Goal: Find specific page/section: Find specific page/section

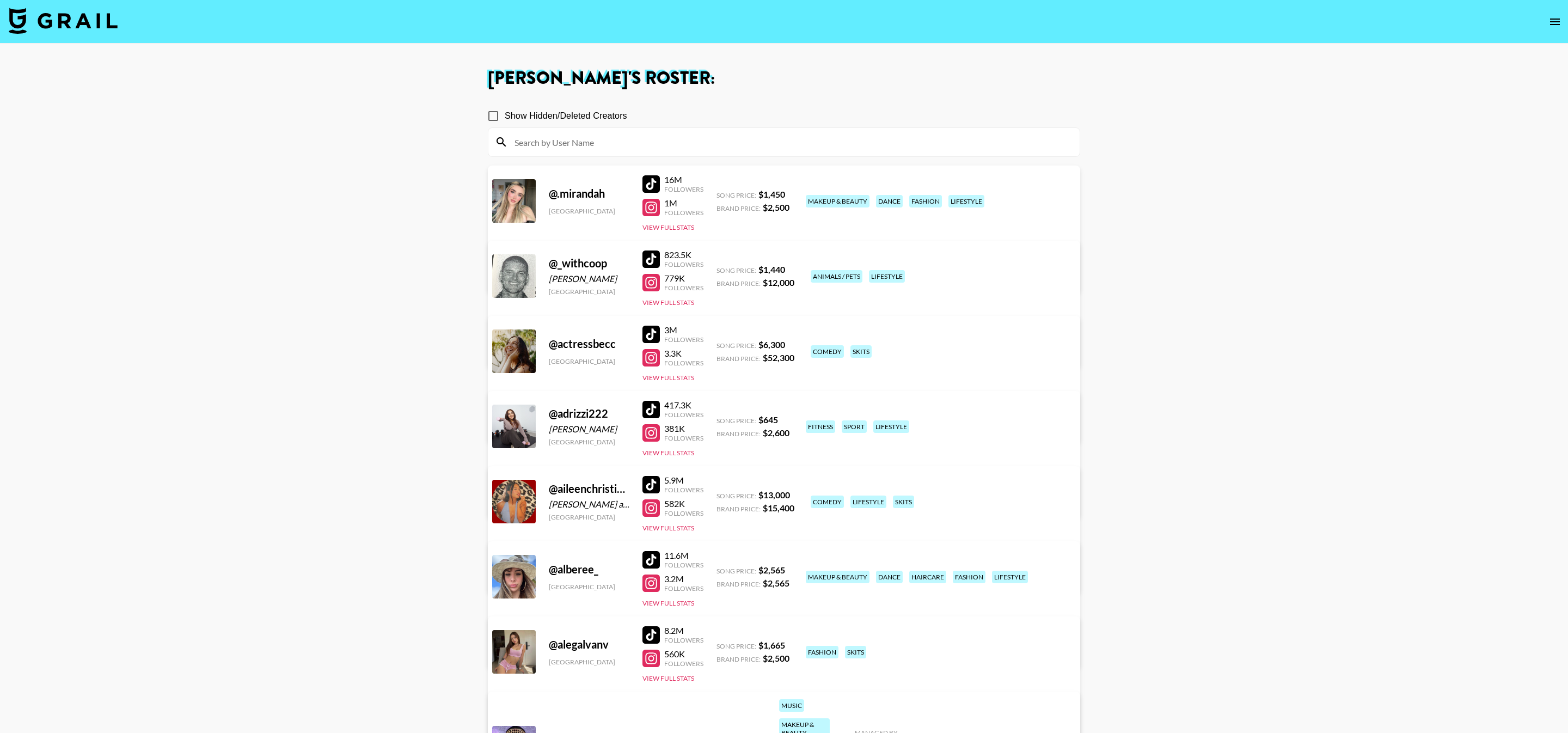
click at [779, 128] on div at bounding box center [783, 142] width 591 height 29
click at [779, 150] on input at bounding box center [791, 142] width 565 height 18
click at [779, 151] on div at bounding box center [783, 142] width 591 height 29
click at [779, 136] on input at bounding box center [791, 142] width 565 height 18
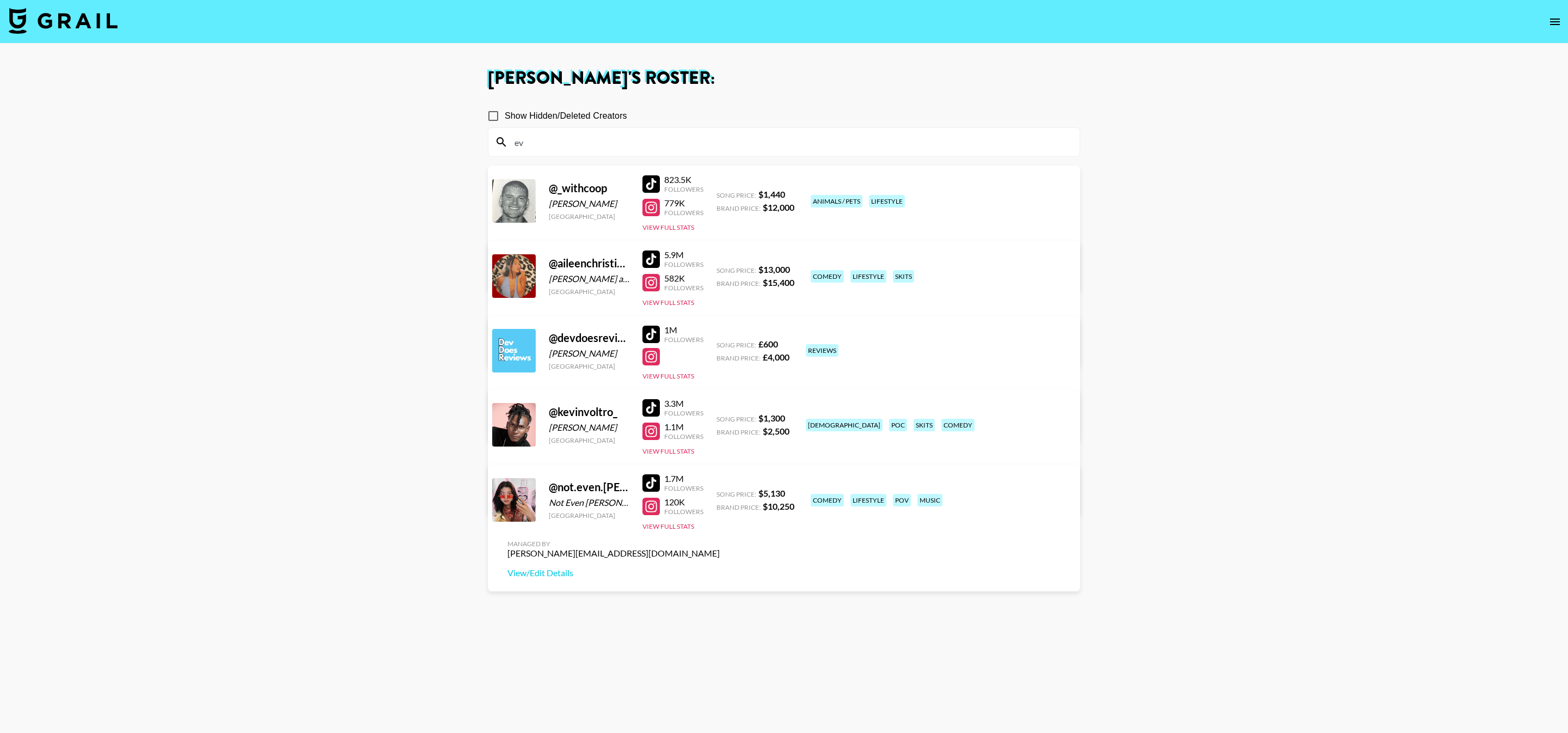
type input "e"
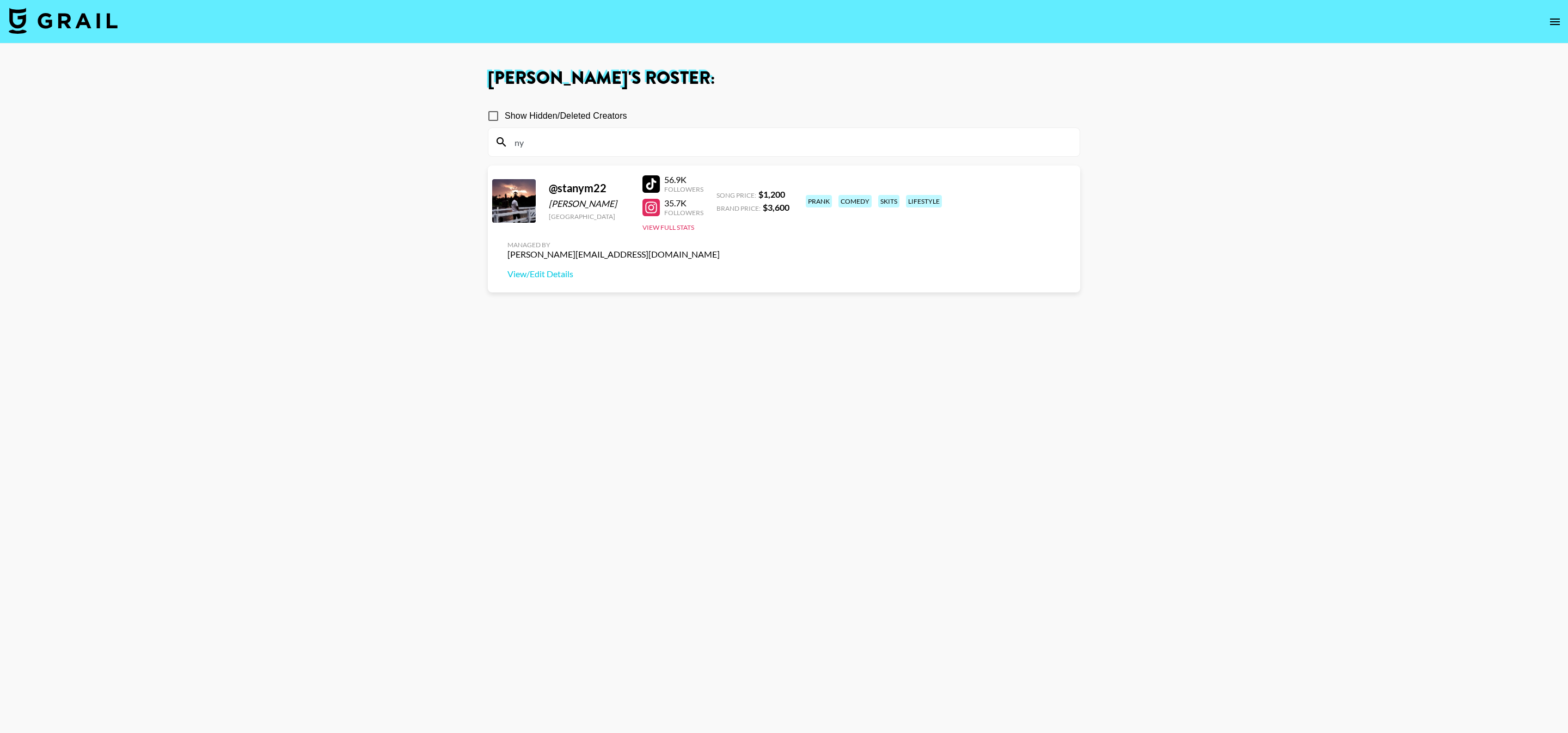
type input "n"
type input "p"
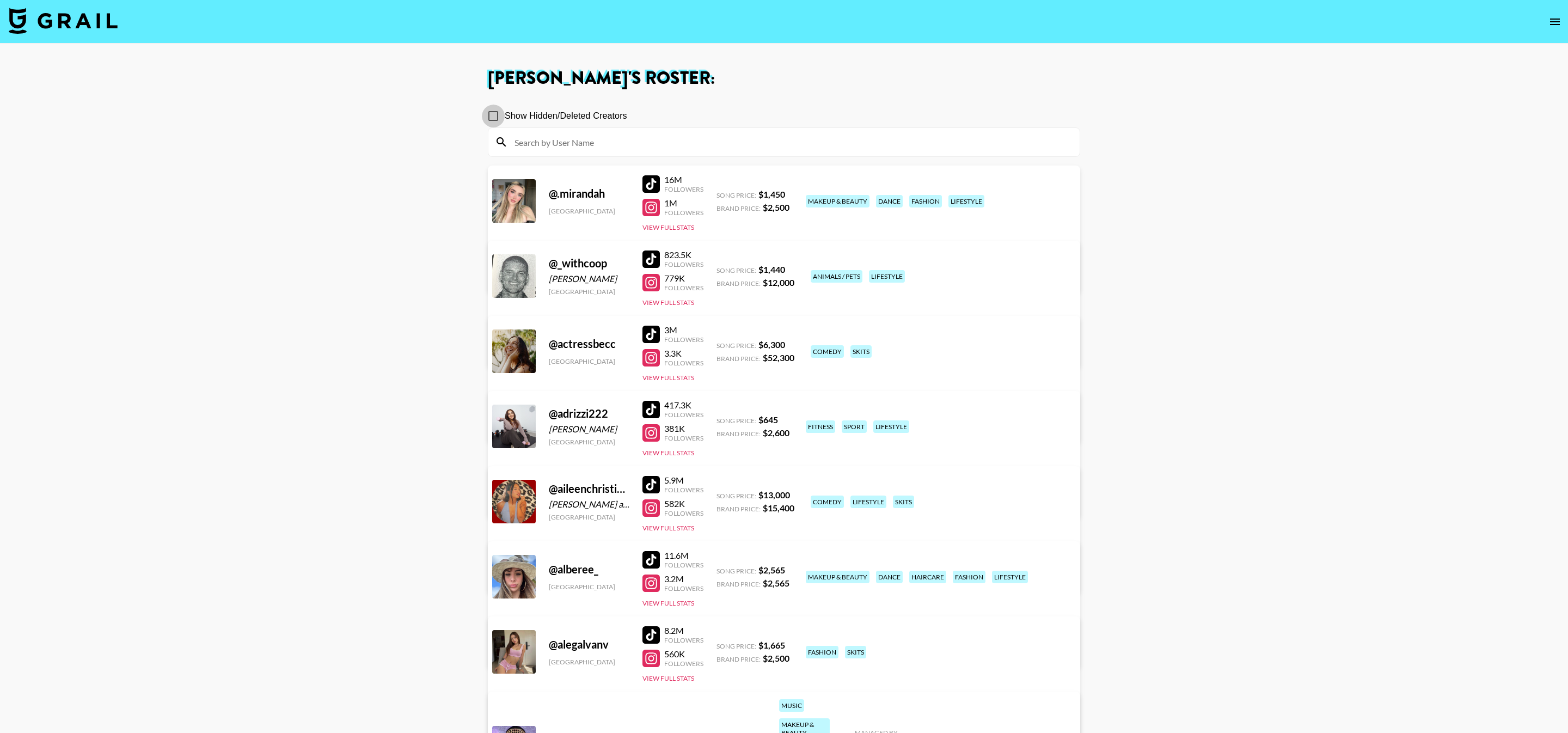
click at [497, 110] on input "Show Hidden/Deleted Creators" at bounding box center [494, 116] width 23 height 23
checkbox input "true"
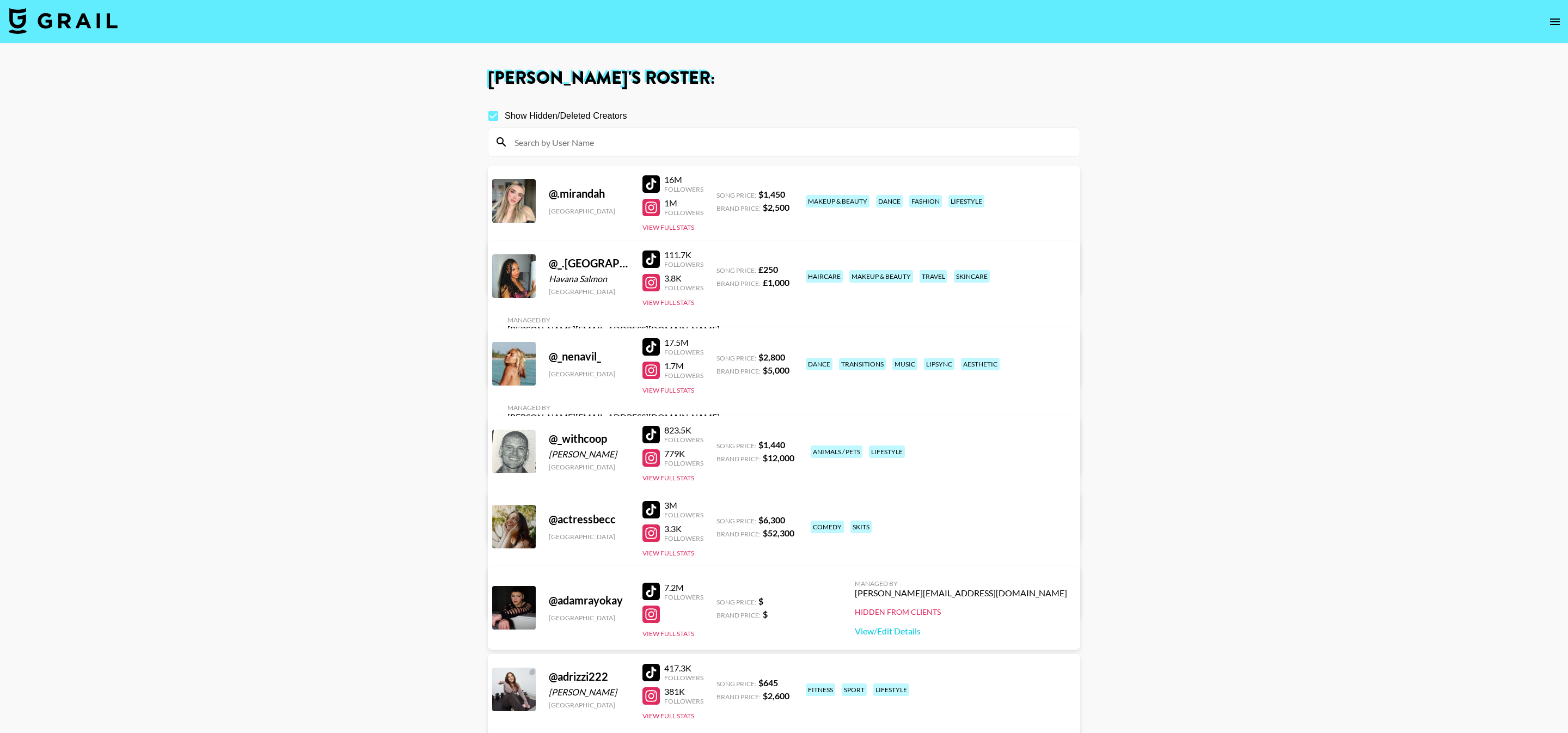
click at [657, 138] on input at bounding box center [791, 142] width 565 height 18
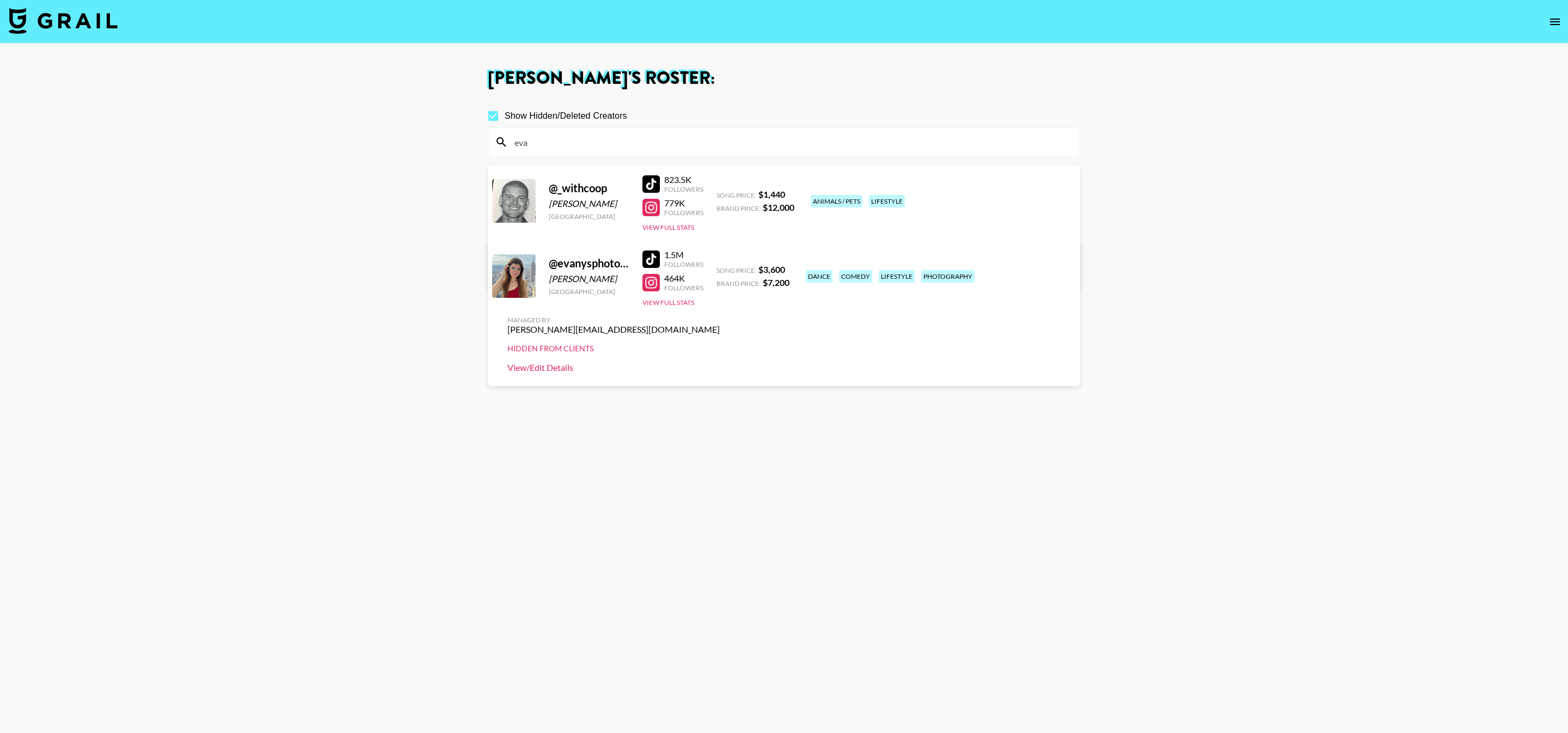
click at [719, 362] on link "View/Edit Details" at bounding box center [614, 368] width 212 height 11
click at [592, 142] on input "eva" at bounding box center [791, 142] width 565 height 18
click at [592, 143] on input "eva" at bounding box center [791, 142] width 565 height 18
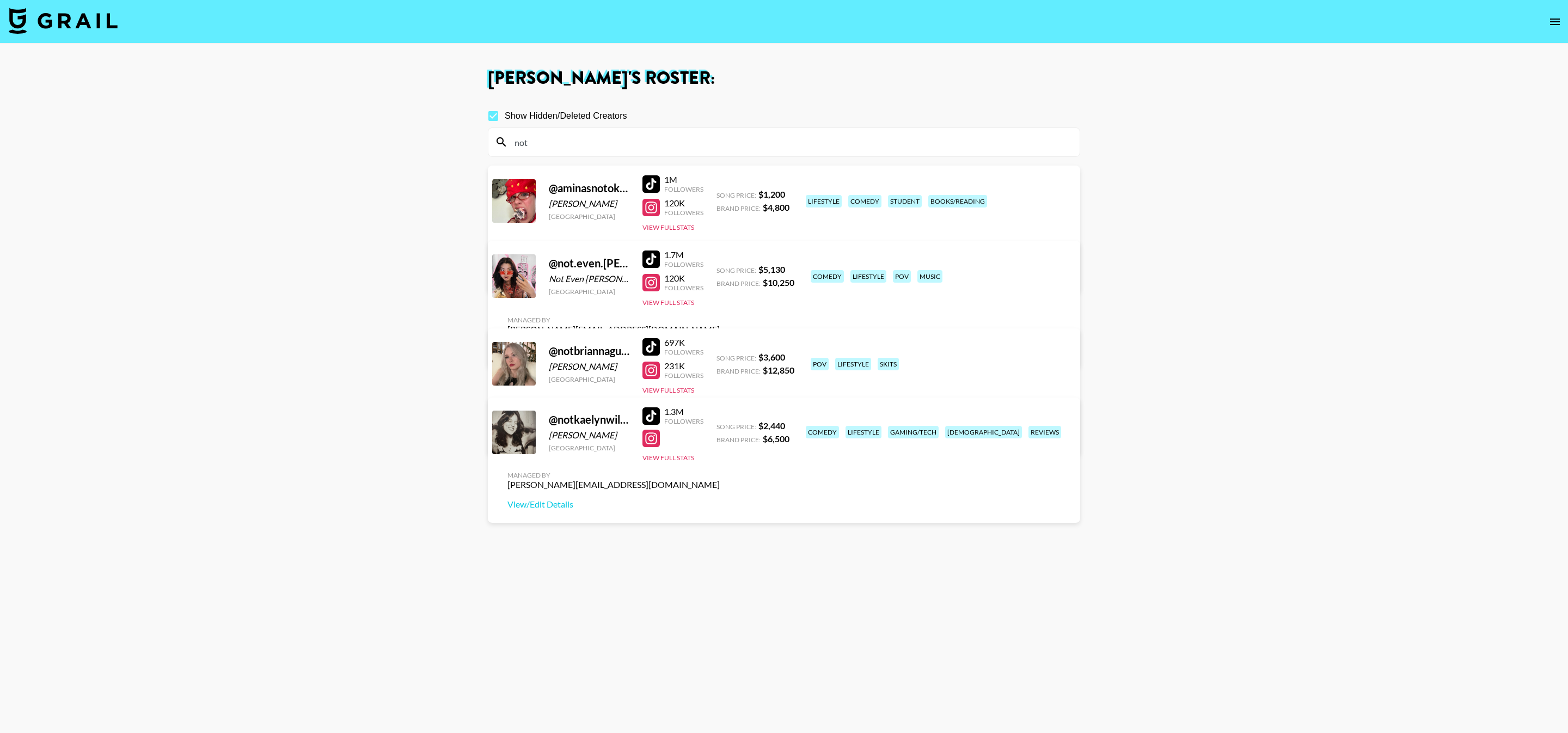
click at [668, 145] on input "not" at bounding box center [791, 142] width 565 height 18
click at [555, 150] on input "not" at bounding box center [791, 142] width 565 height 18
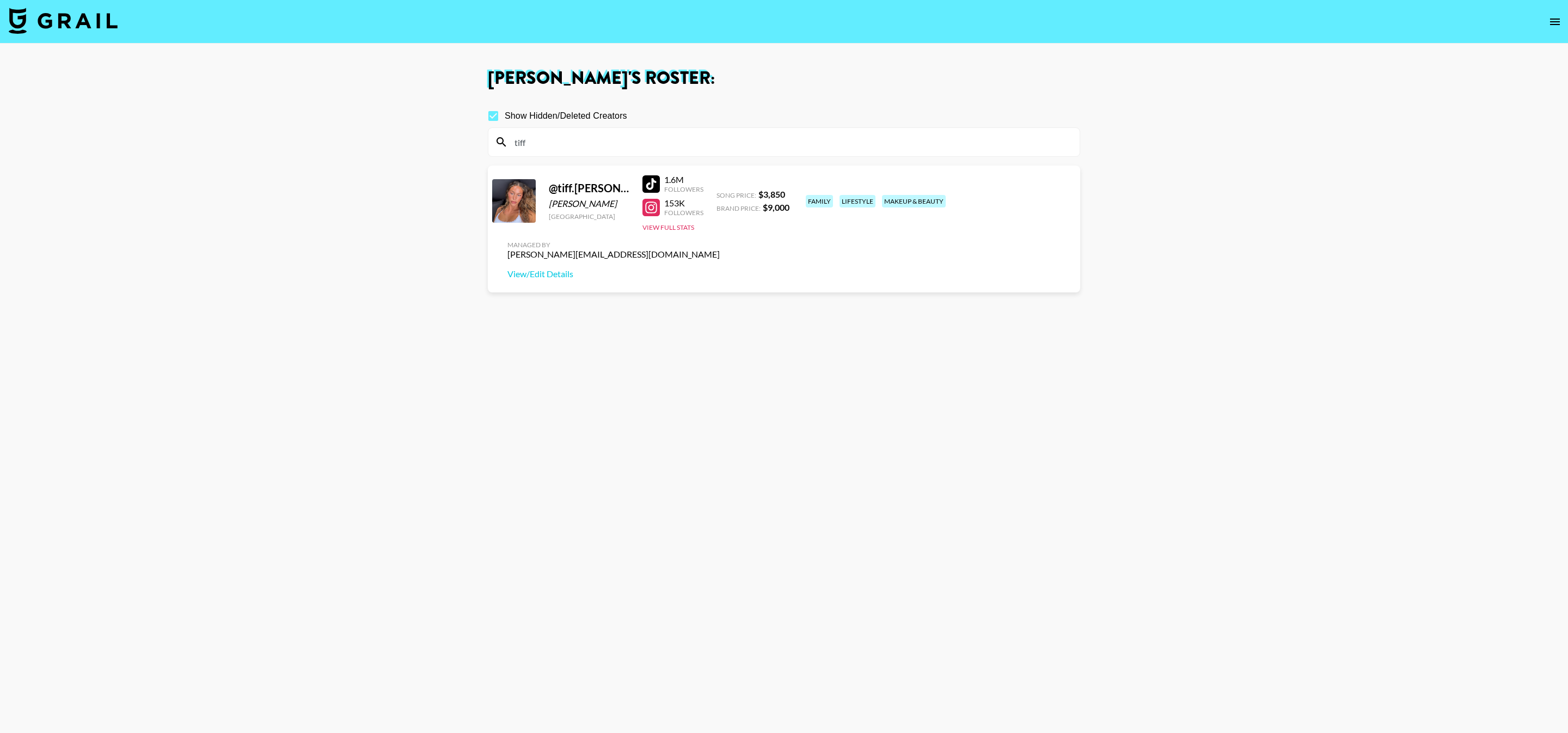
click at [776, 387] on section "Show Hidden/Deleted Creators tiff @ tiff.jeffcoat Tiffany Jeffcoat United State…" at bounding box center [783, 418] width 592 height 646
click at [988, 143] on input "tiff" at bounding box center [791, 142] width 565 height 18
click at [987, 143] on input "tiff" at bounding box center [791, 142] width 565 height 18
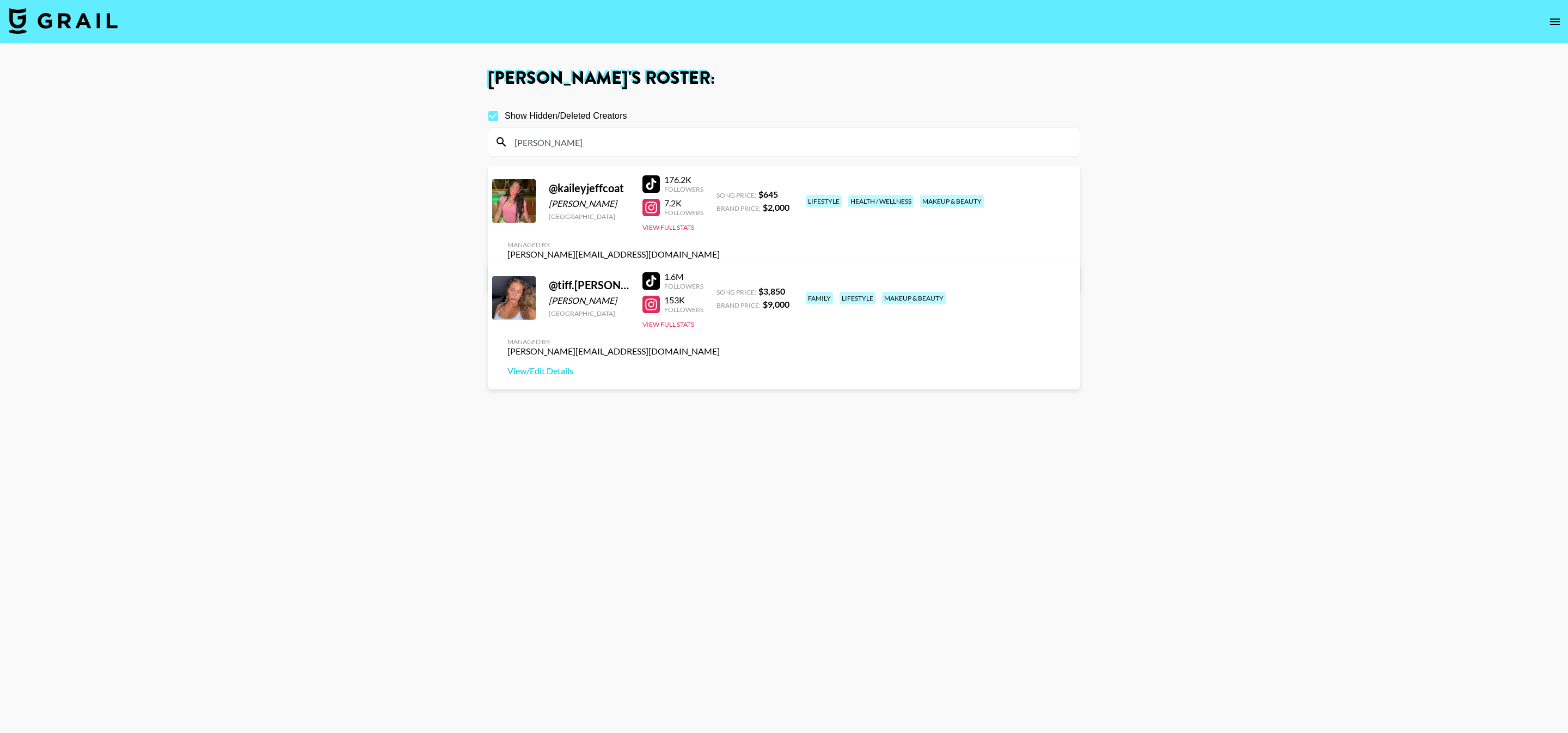
click at [905, 152] on div "jeff" at bounding box center [783, 142] width 591 height 29
click at [905, 149] on input "jeff" at bounding box center [791, 142] width 565 height 18
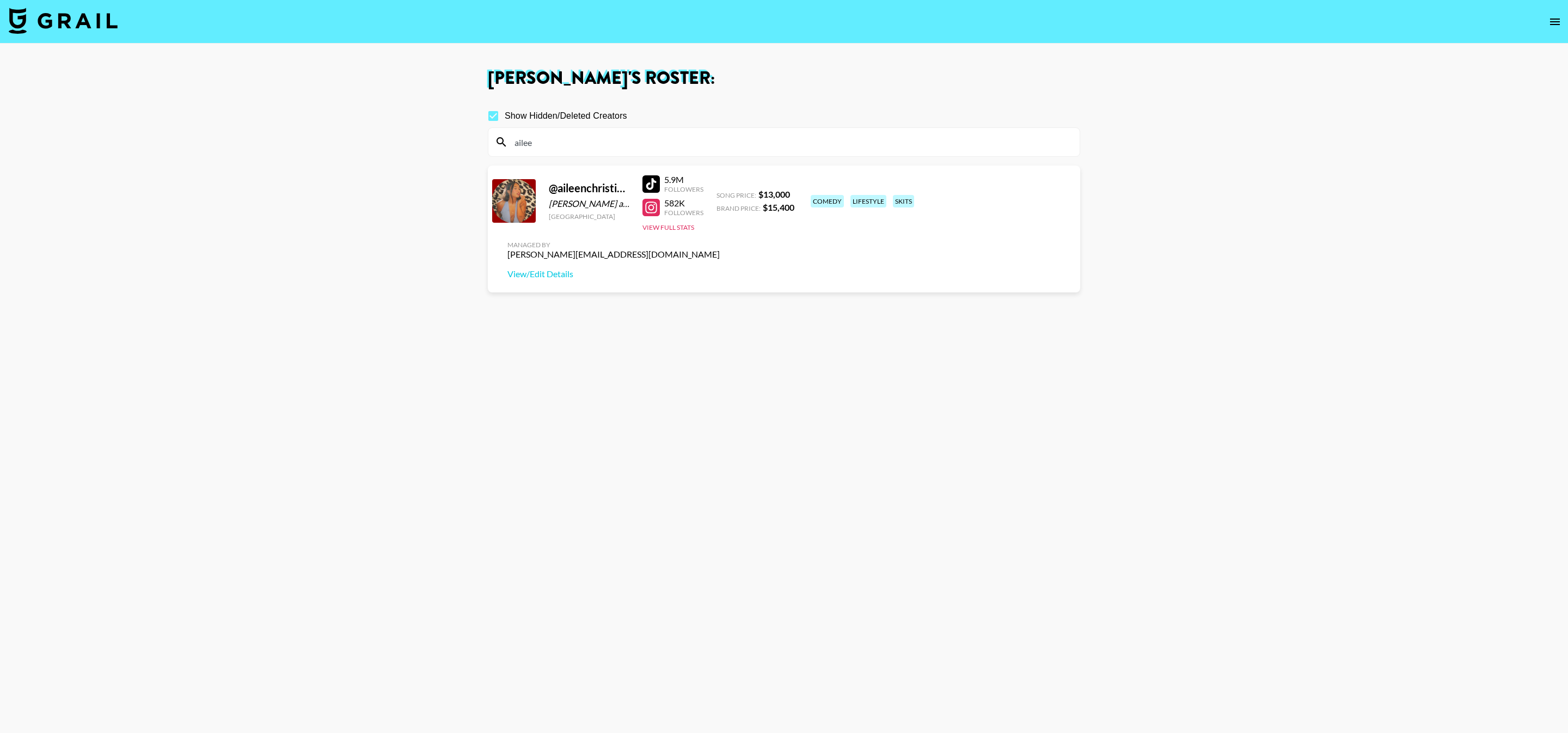
click at [864, 414] on section "Show Hidden/Deleted Creators ailee @ aileenchristineee Aileen and Devon United …" at bounding box center [783, 418] width 592 height 646
click at [575, 136] on input "ailee" at bounding box center [791, 142] width 565 height 18
click at [575, 136] on input "ailee" at bounding box center [791, 142] width 565 height 18
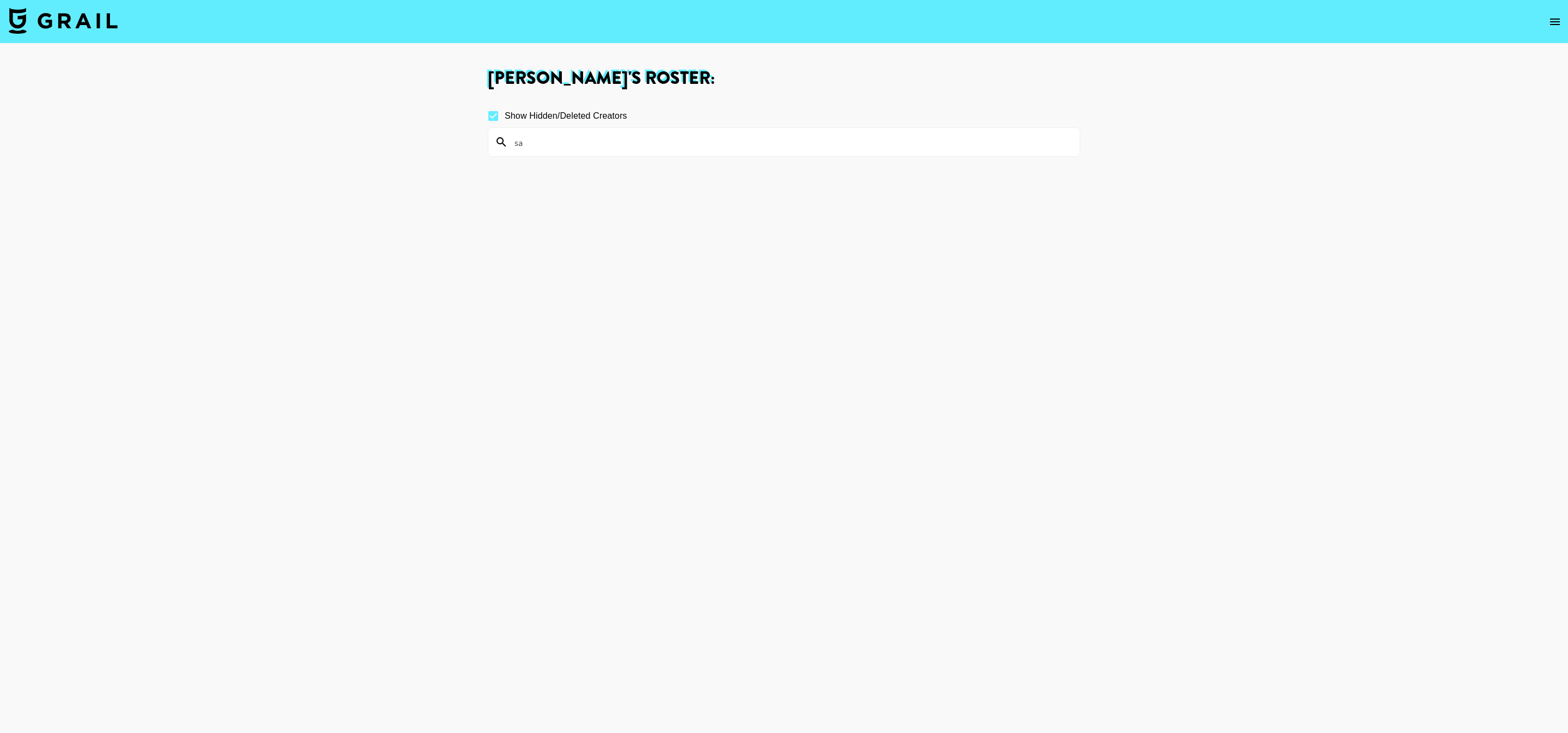
type input "s"
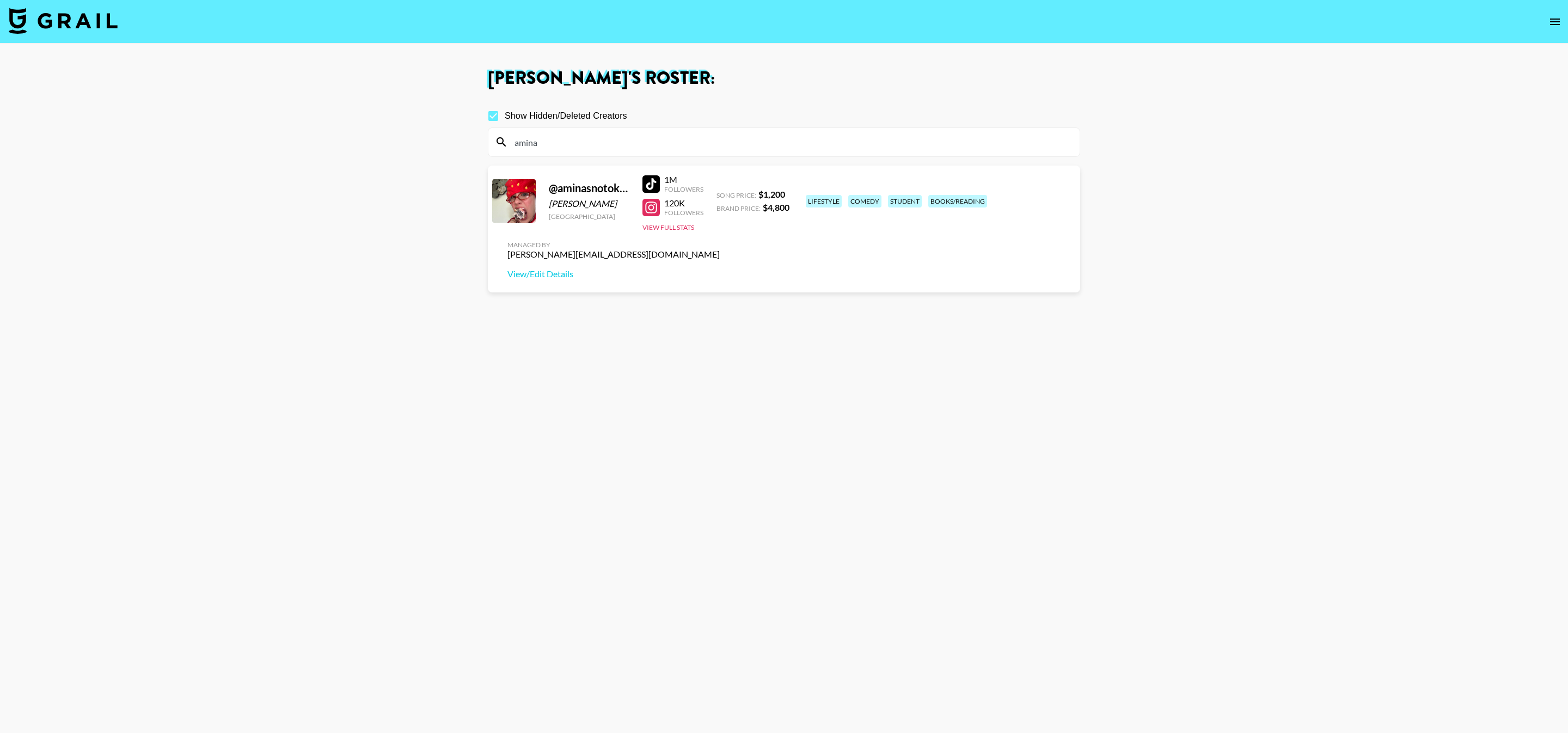
click at [859, 146] on input "amina" at bounding box center [791, 142] width 565 height 18
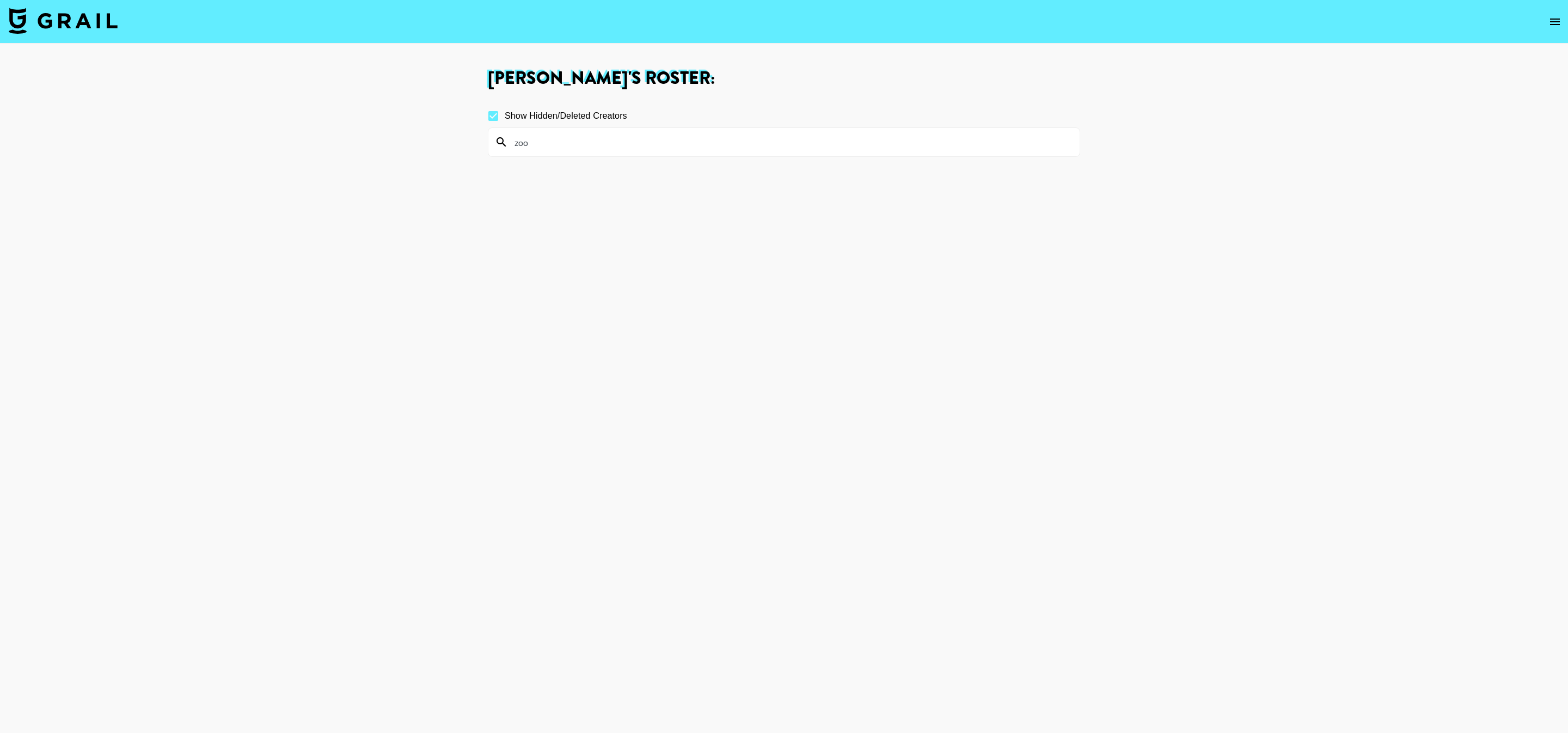
click at [859, 146] on input "zoo" at bounding box center [791, 142] width 565 height 18
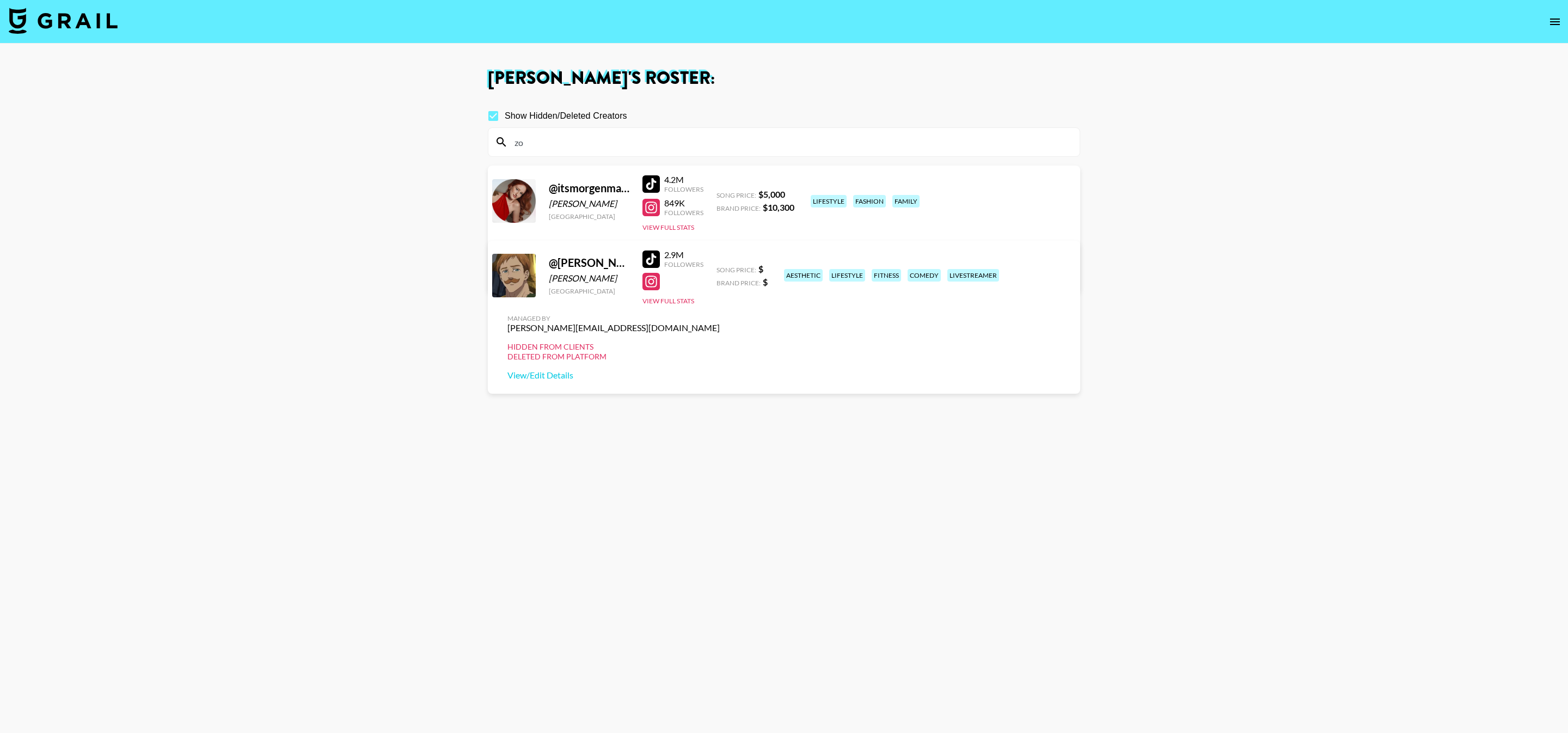
type input "z"
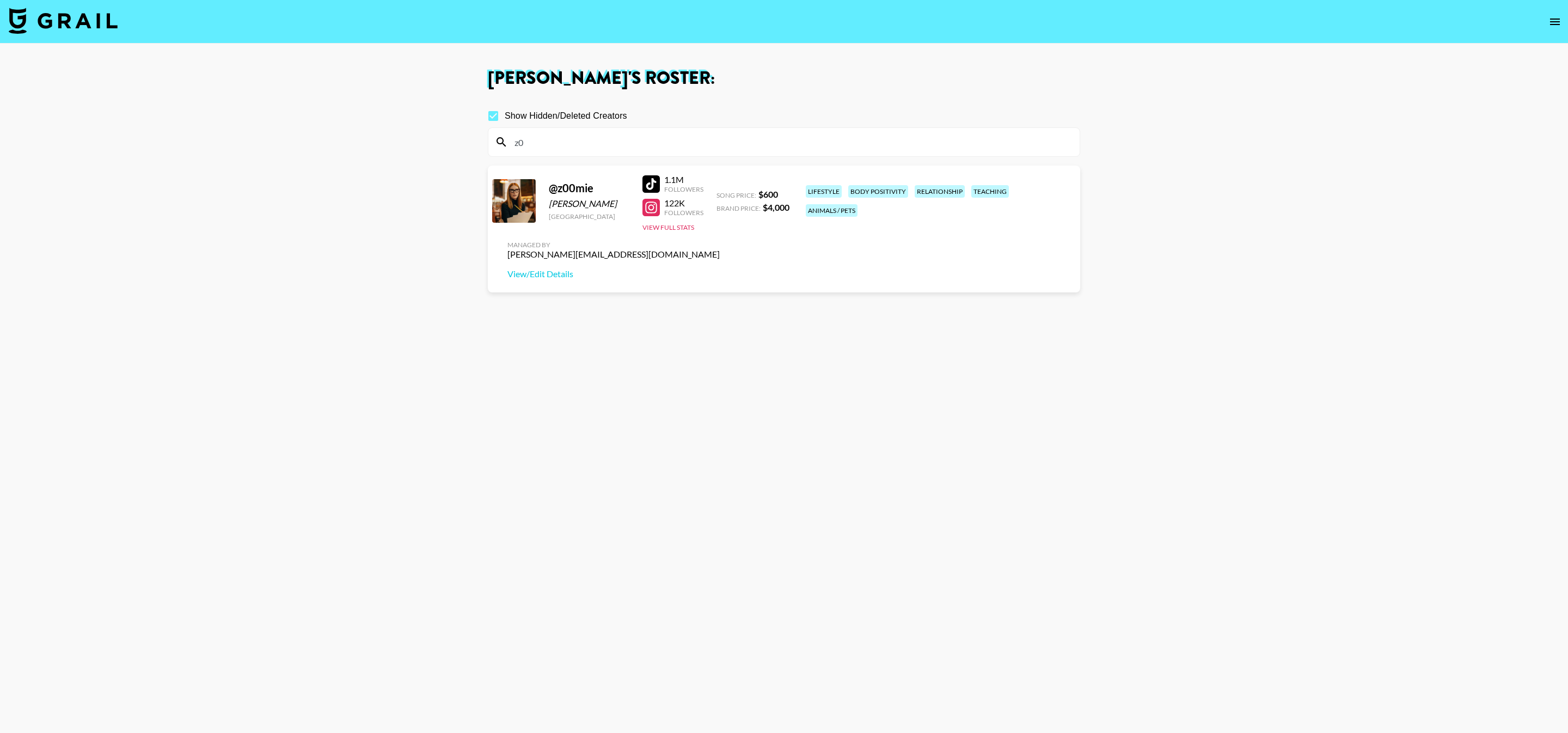
type input "z"
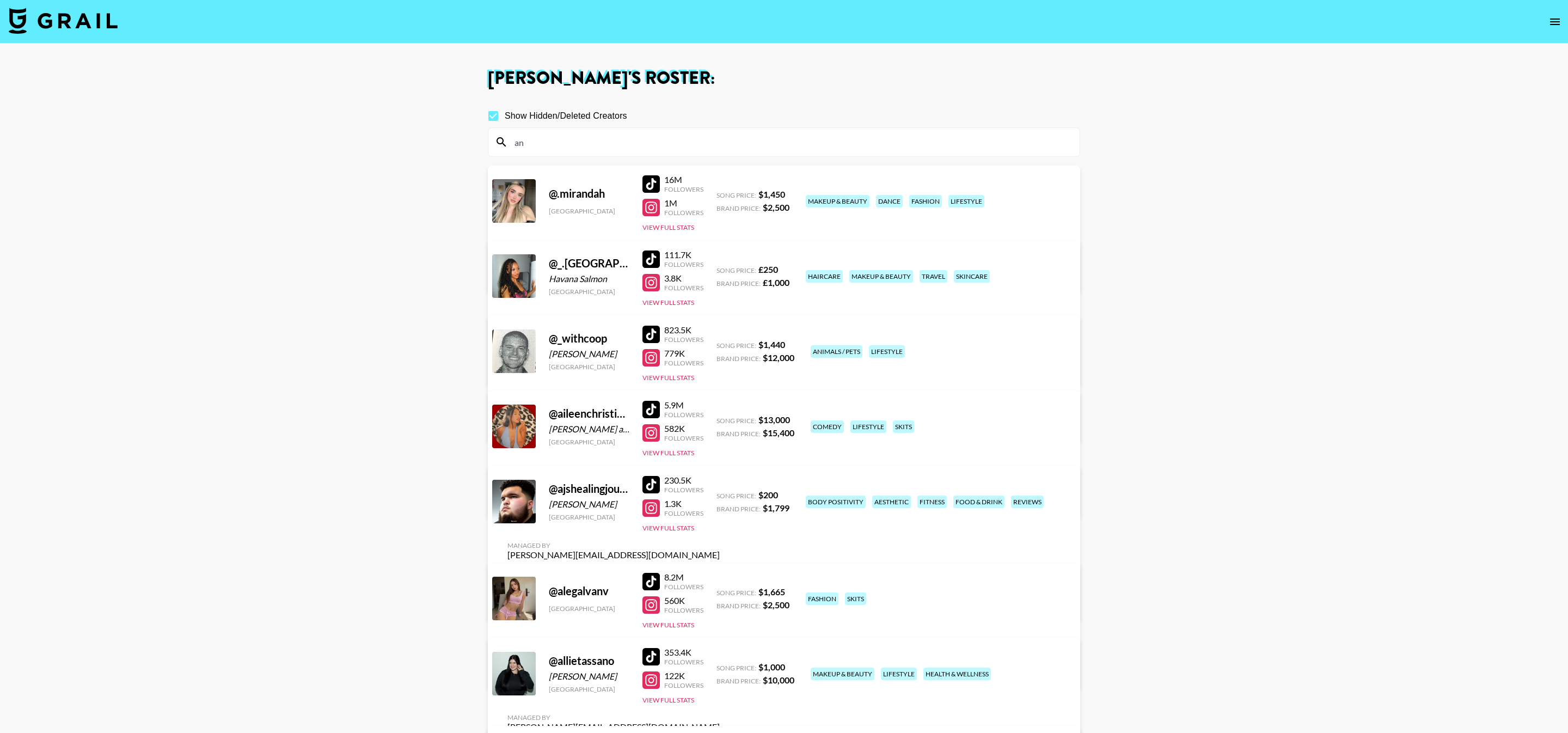
type input "a"
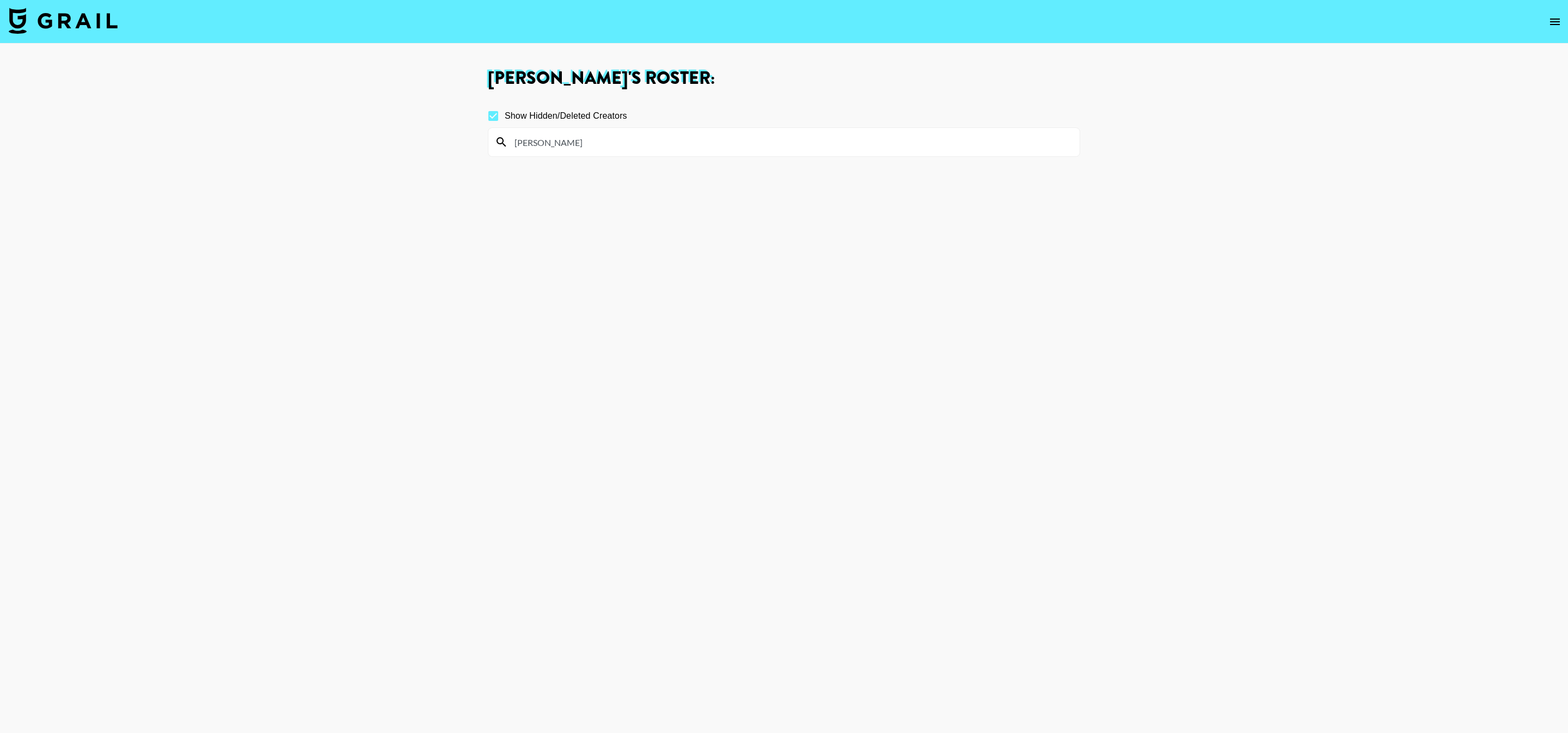
type input "madie"
click at [505, 117] on span "Show Hidden/Deleted Creators" at bounding box center [565, 116] width 122 height 13
click at [505, 117] on input "Show Hidden/Deleted Creators" at bounding box center [494, 116] width 23 height 23
click at [505, 117] on span "Show Hidden/Deleted Creators" at bounding box center [565, 116] width 122 height 13
click at [505, 117] on input "Show Hidden/Deleted Creators" at bounding box center [494, 116] width 23 height 23
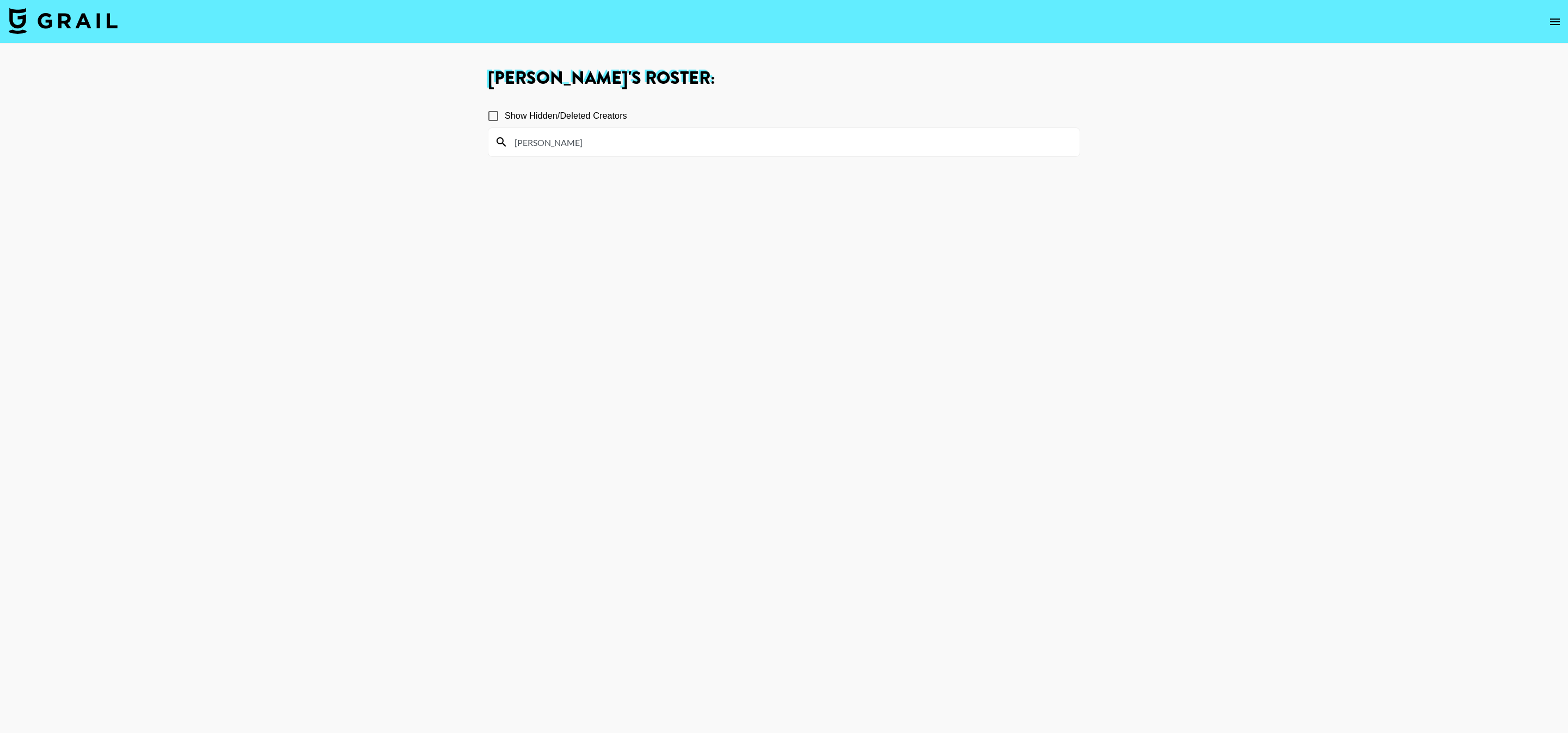
checkbox input "true"
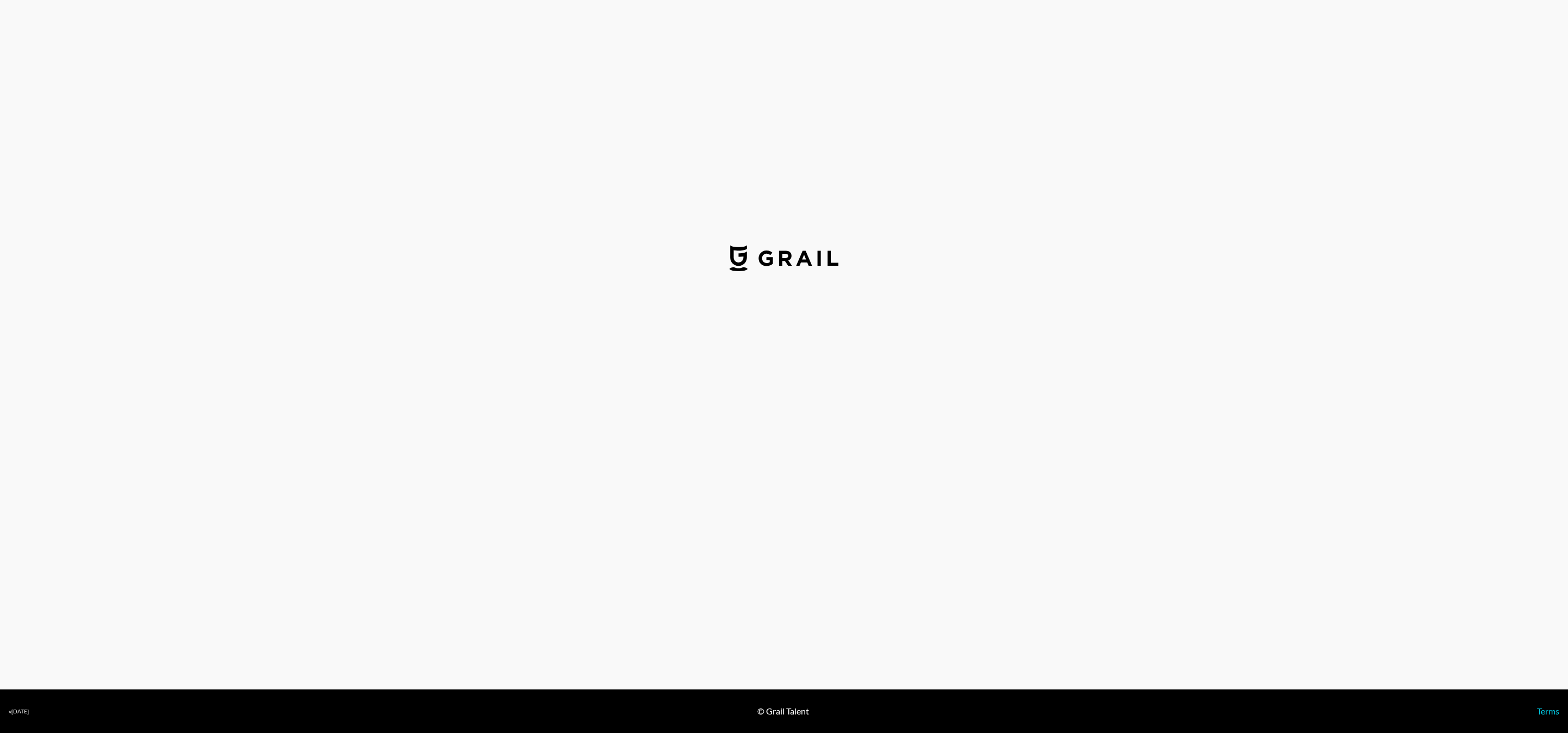
select select "USD"
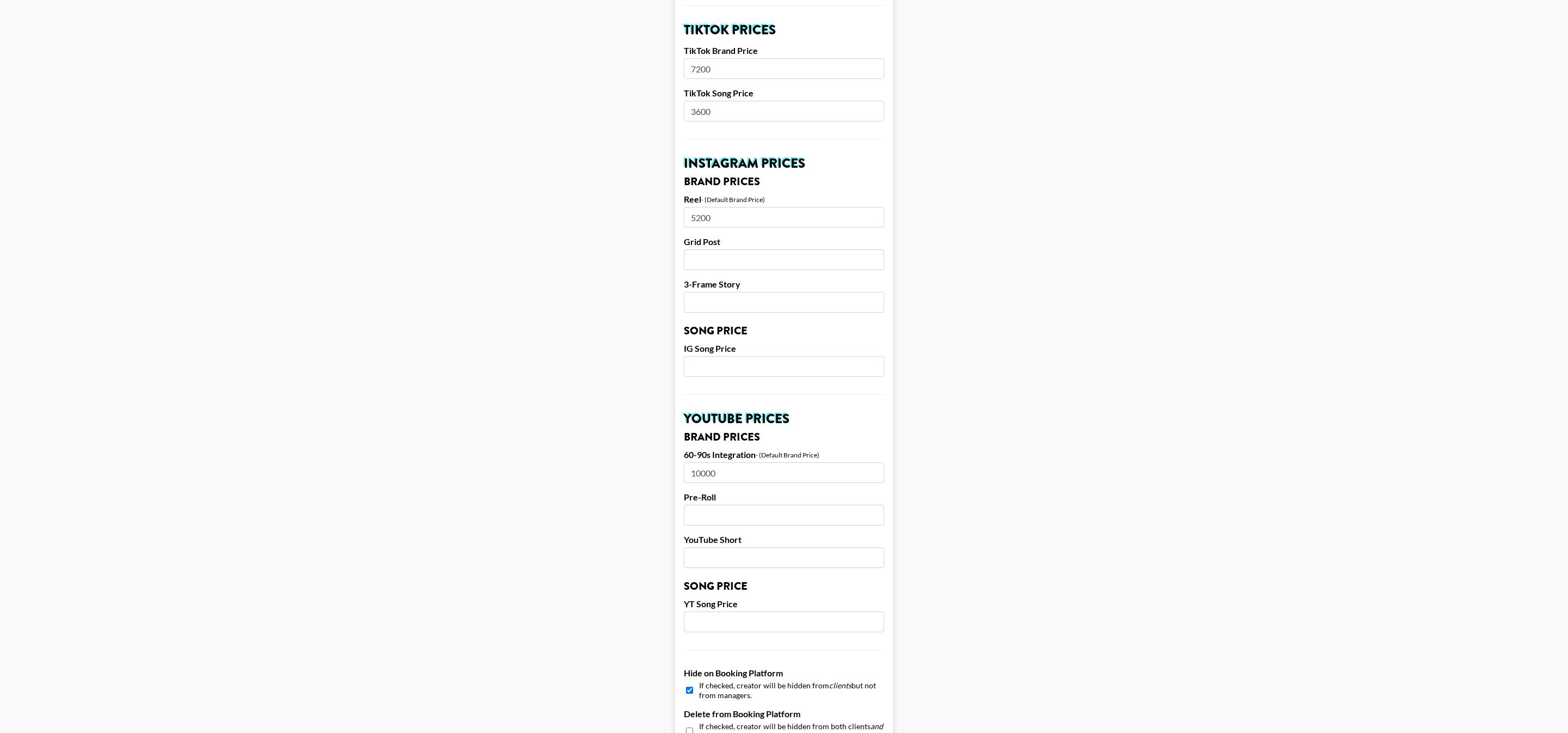
scroll to position [745, 0]
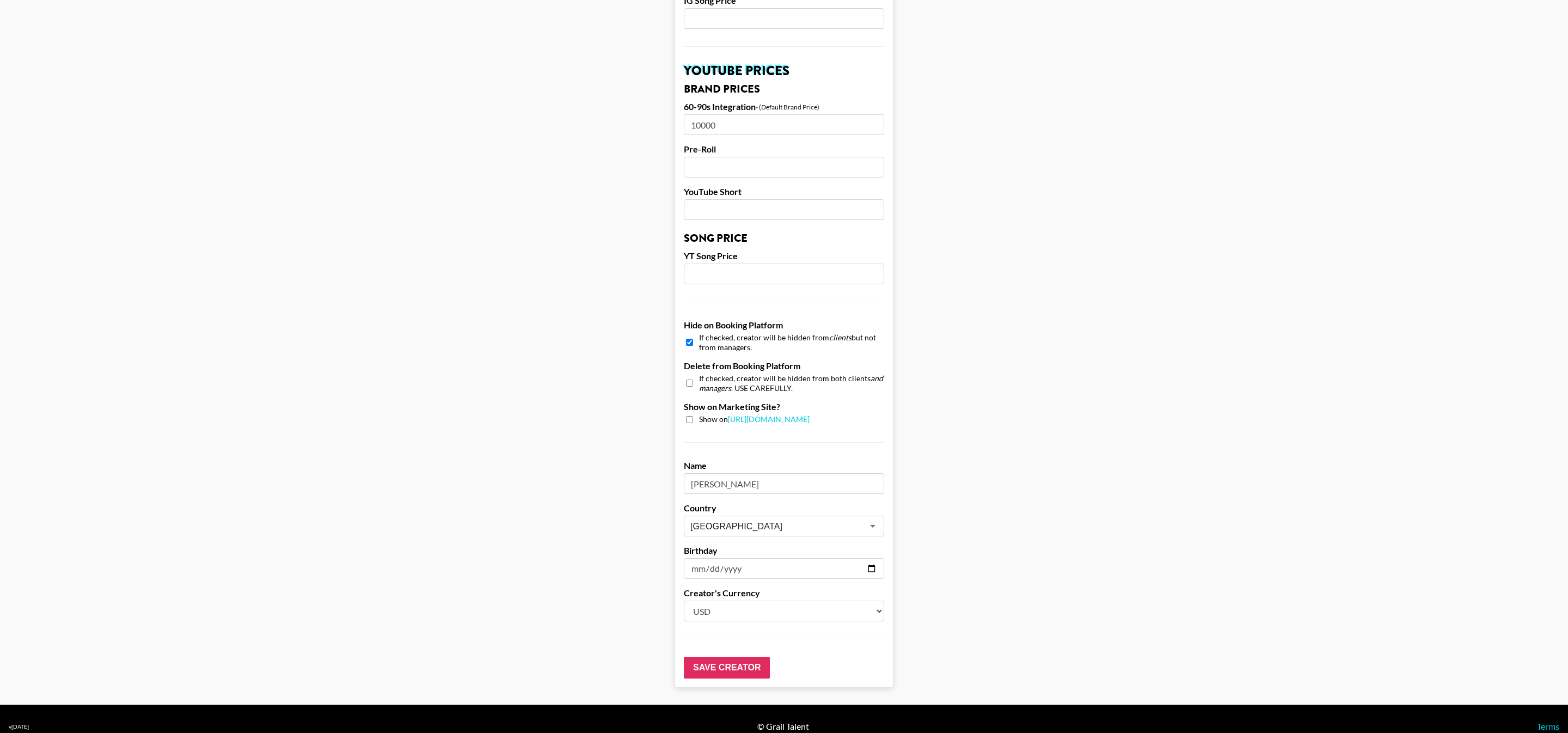
click at [694, 333] on div "If checked, creator will be hidden from clients but not from managers." at bounding box center [783, 342] width 200 height 19
click at [687, 334] on input "checkbox" at bounding box center [690, 342] width 7 height 16
checkbox input "false"
click at [725, 665] on form "Airtable ID: recqqO3NdLymVS5yD Manager(s) pete@grail-talent.com ​ TikTok User e…" at bounding box center [784, 1] width 218 height 1370
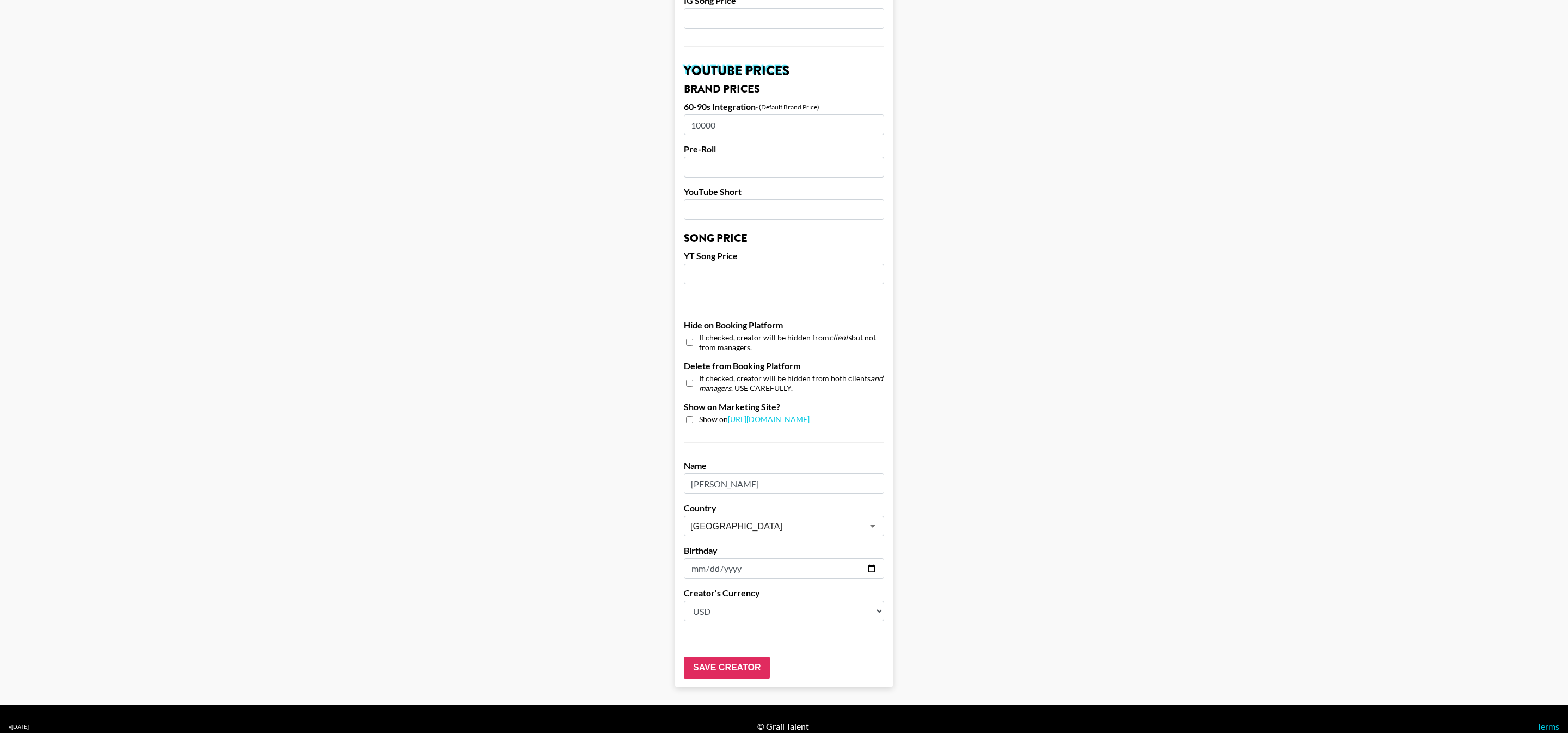
click at [724, 663] on form "Airtable ID: recqqO3NdLymVS5yD Manager(s) pete@grail-talent.com ​ TikTok User e…" at bounding box center [784, 1] width 218 height 1370
click at [726, 657] on input "Save Creator" at bounding box center [726, 668] width 86 height 22
click at [727, 657] on input "Save Creator" at bounding box center [726, 668] width 86 height 22
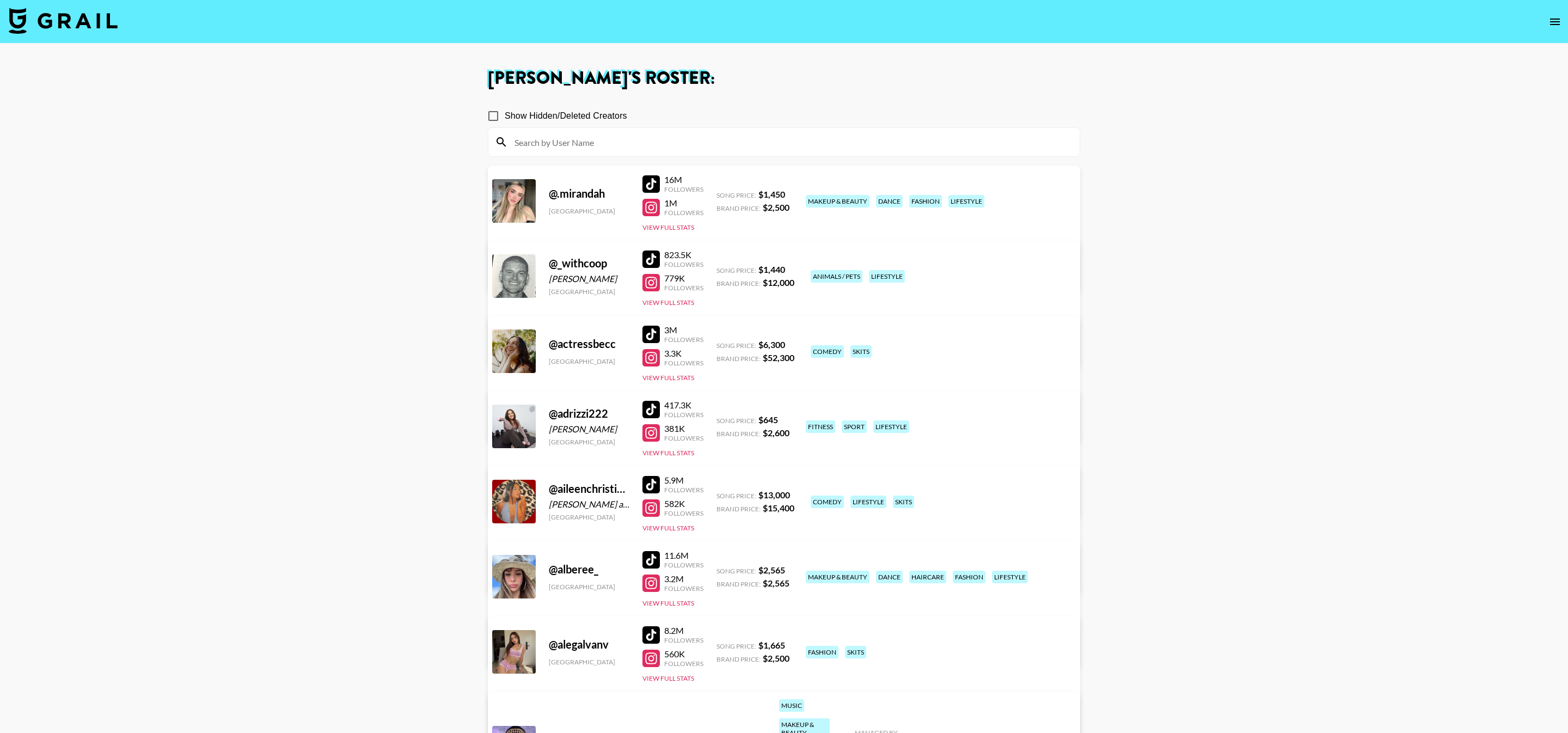
click at [813, 138] on input at bounding box center [791, 142] width 565 height 18
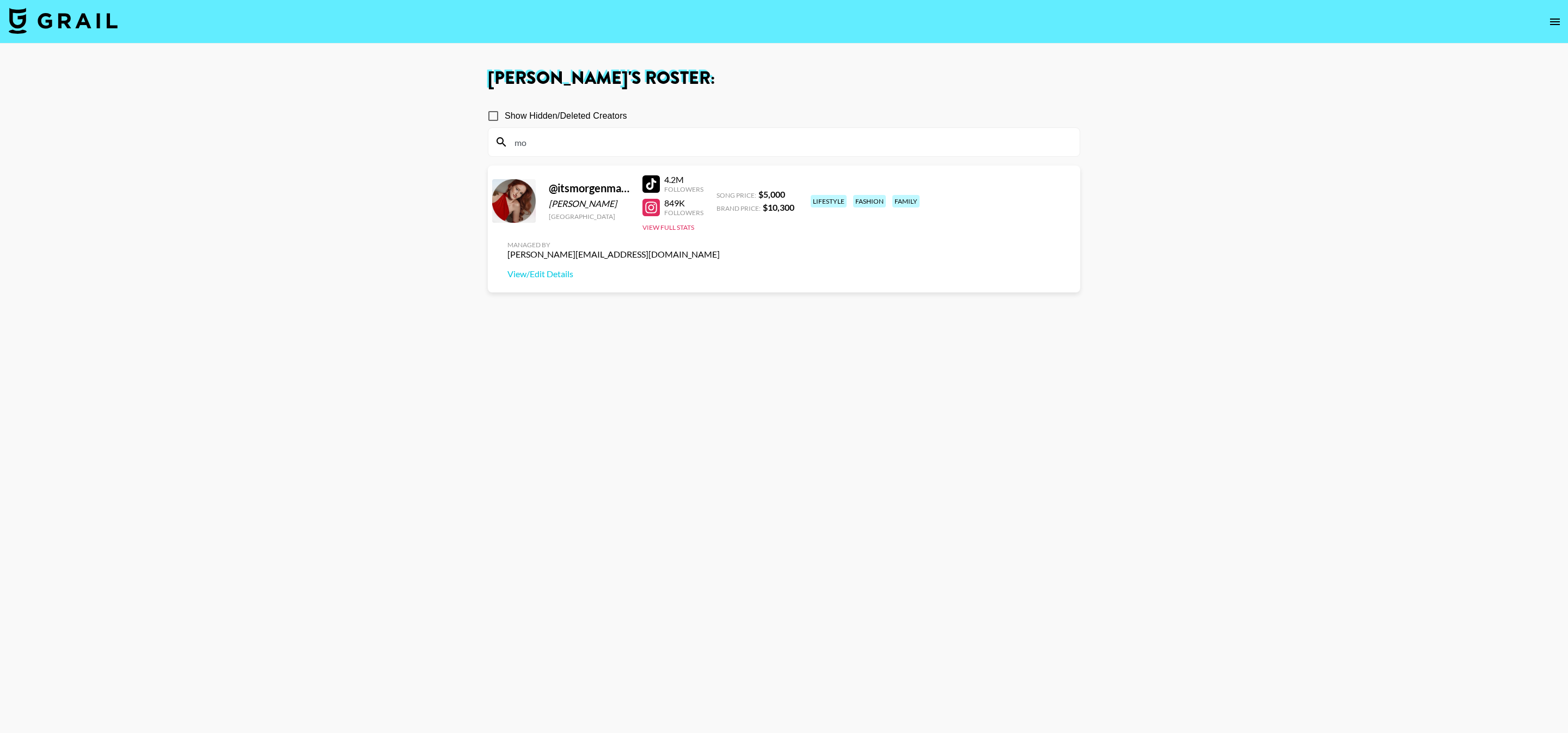
type input "m"
type input "c"
click at [591, 147] on input "becc" at bounding box center [791, 142] width 565 height 18
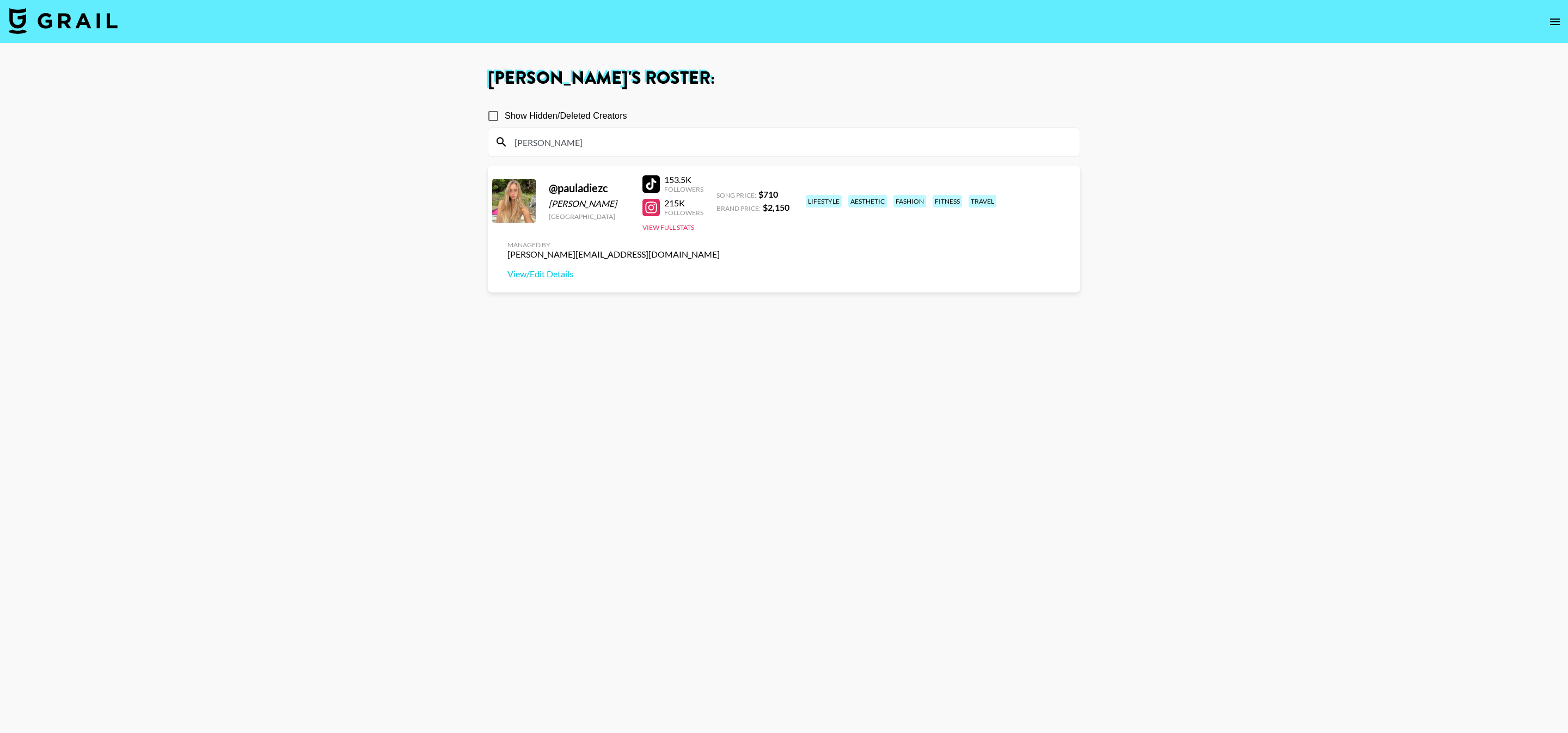
click at [793, 300] on section "Show Hidden/Deleted Creators paul @ pauladiezc Paula Diez Australia 153.5K Foll…" at bounding box center [783, 418] width 592 height 646
click at [657, 209] on div at bounding box center [651, 207] width 18 height 18
click at [712, 149] on input "paul" at bounding box center [791, 142] width 565 height 18
click at [712, 148] on input "paul" at bounding box center [791, 142] width 565 height 18
click at [723, 267] on section "Show Hidden/Deleted Creators emil @ not.even.emily Not Even Emily United States…" at bounding box center [783, 418] width 592 height 646
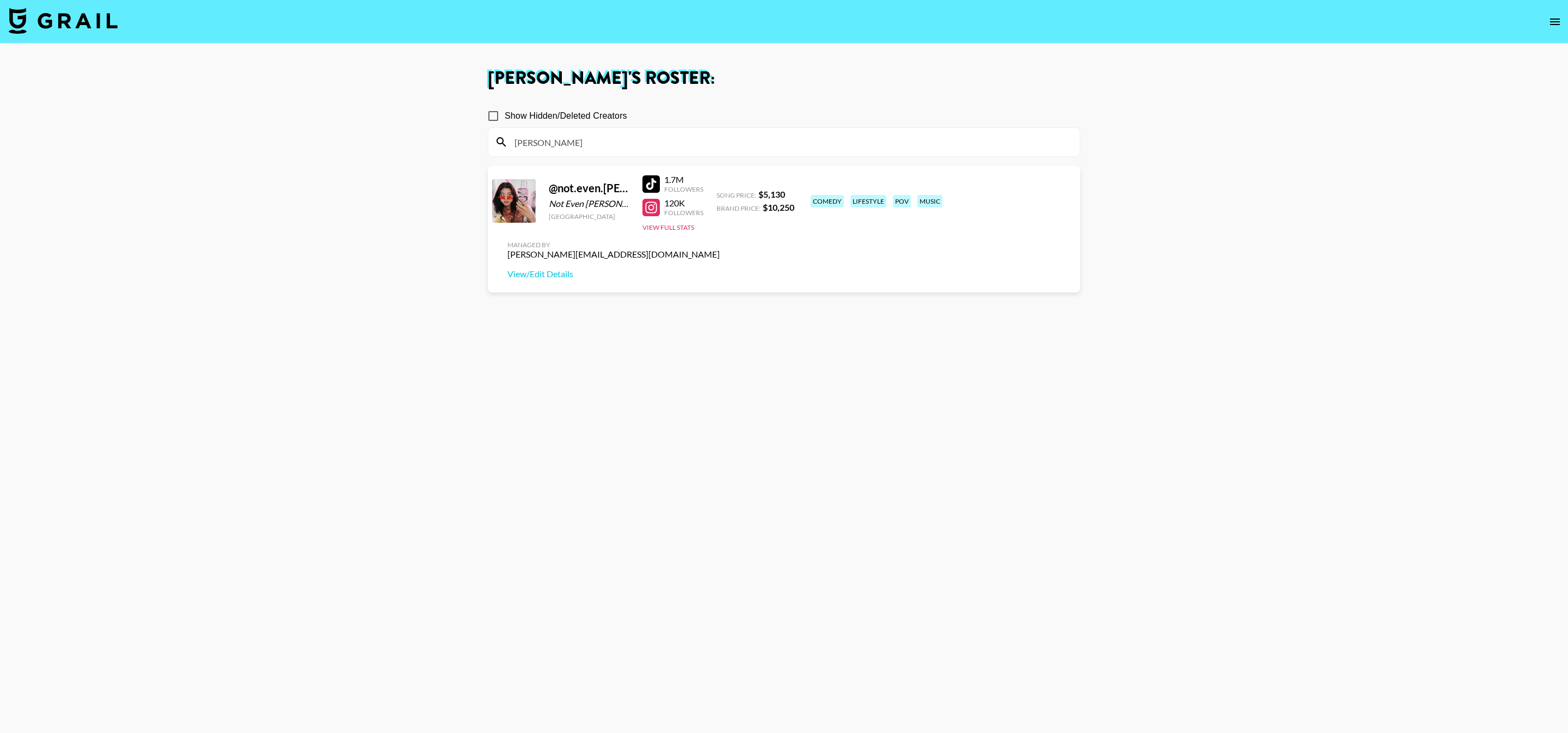
click at [653, 206] on div at bounding box center [651, 207] width 18 height 18
click at [778, 146] on input "emil" at bounding box center [791, 142] width 565 height 18
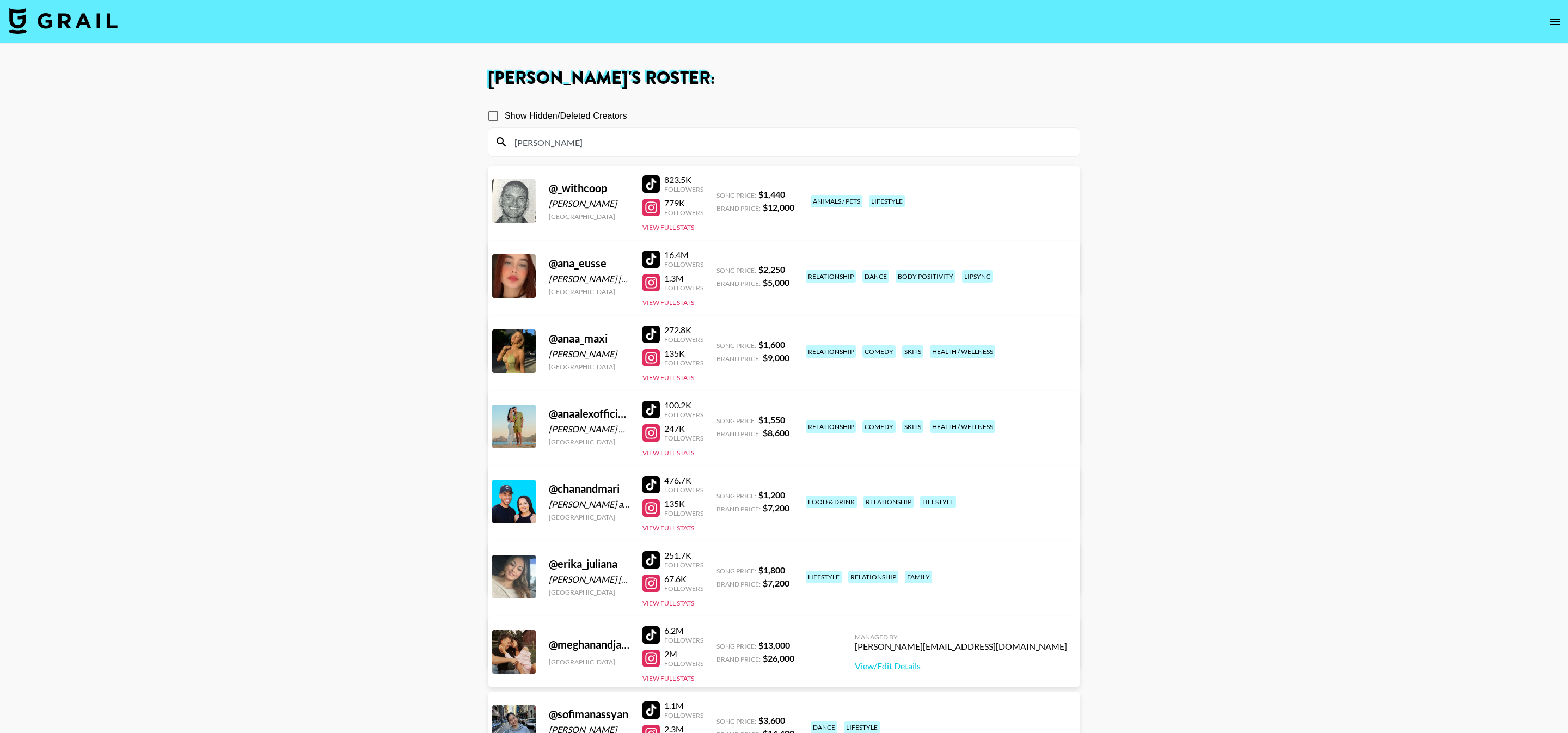
click at [647, 359] on div at bounding box center [651, 357] width 18 height 18
click at [802, 142] on input "ana" at bounding box center [791, 142] width 565 height 18
click at [802, 143] on input "ana" at bounding box center [791, 142] width 565 height 18
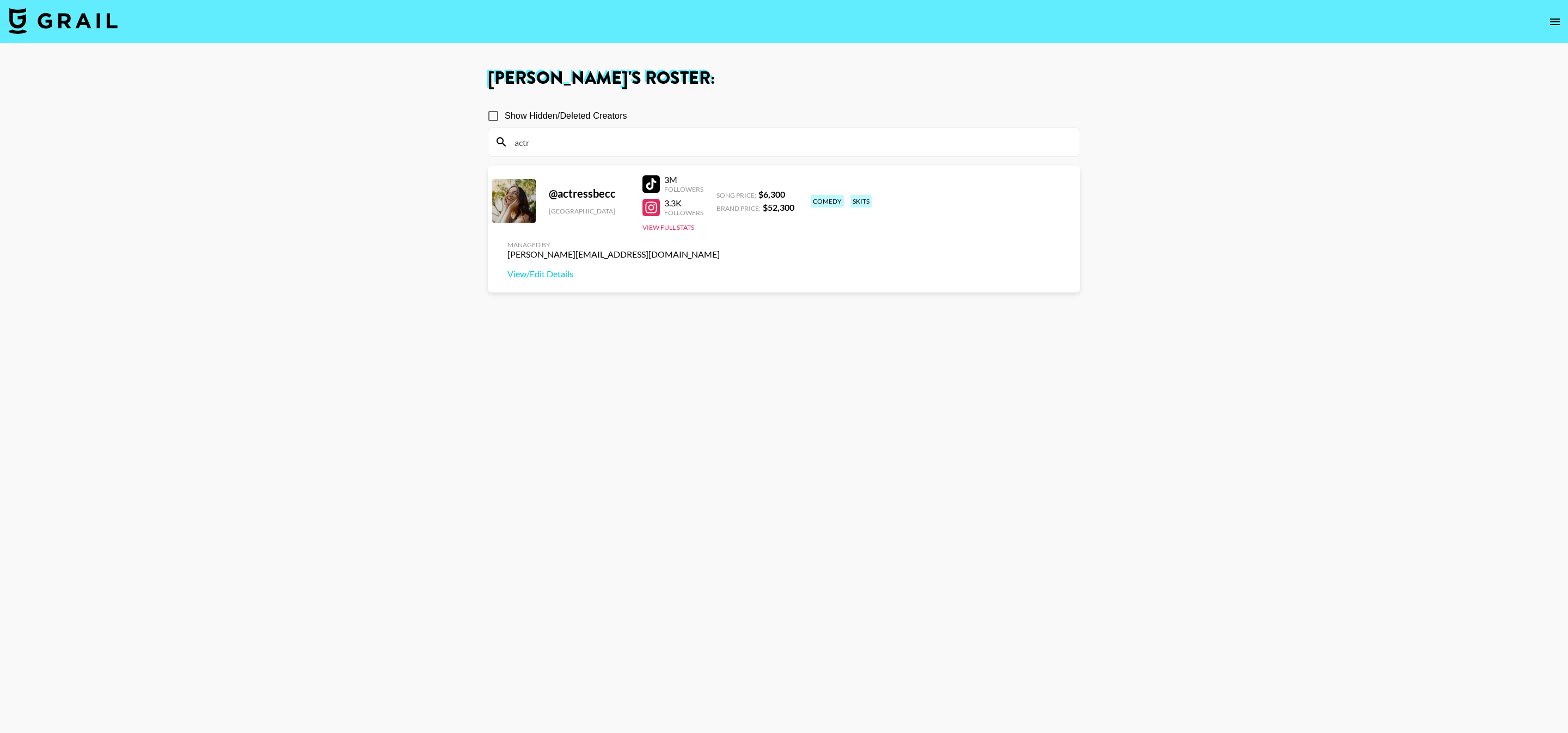
click at [749, 139] on input "actr" at bounding box center [791, 142] width 565 height 18
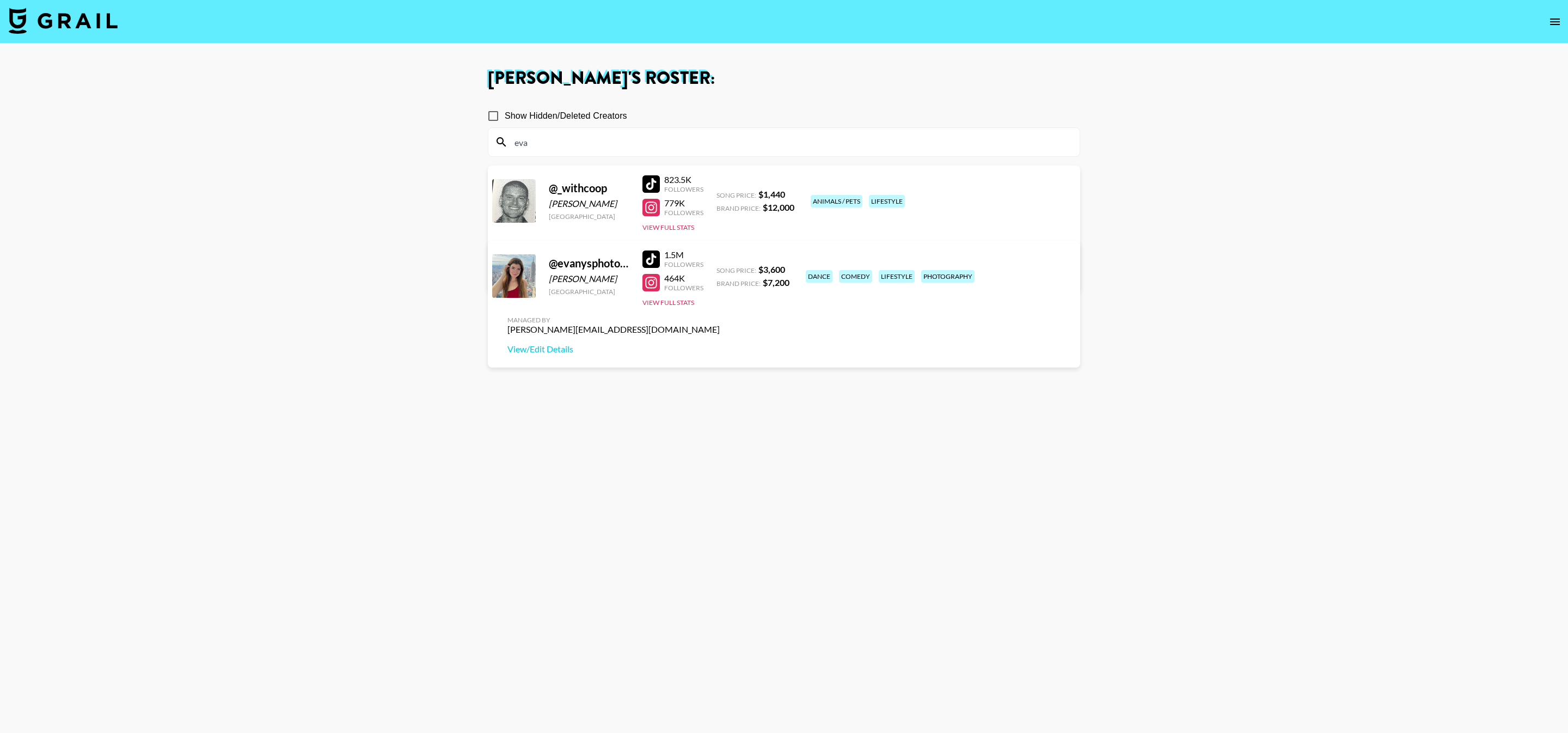
click at [701, 133] on input "eva" at bounding box center [791, 142] width 565 height 18
click at [700, 132] on div "eva" at bounding box center [783, 142] width 591 height 29
click at [681, 142] on input "eva" at bounding box center [791, 142] width 565 height 18
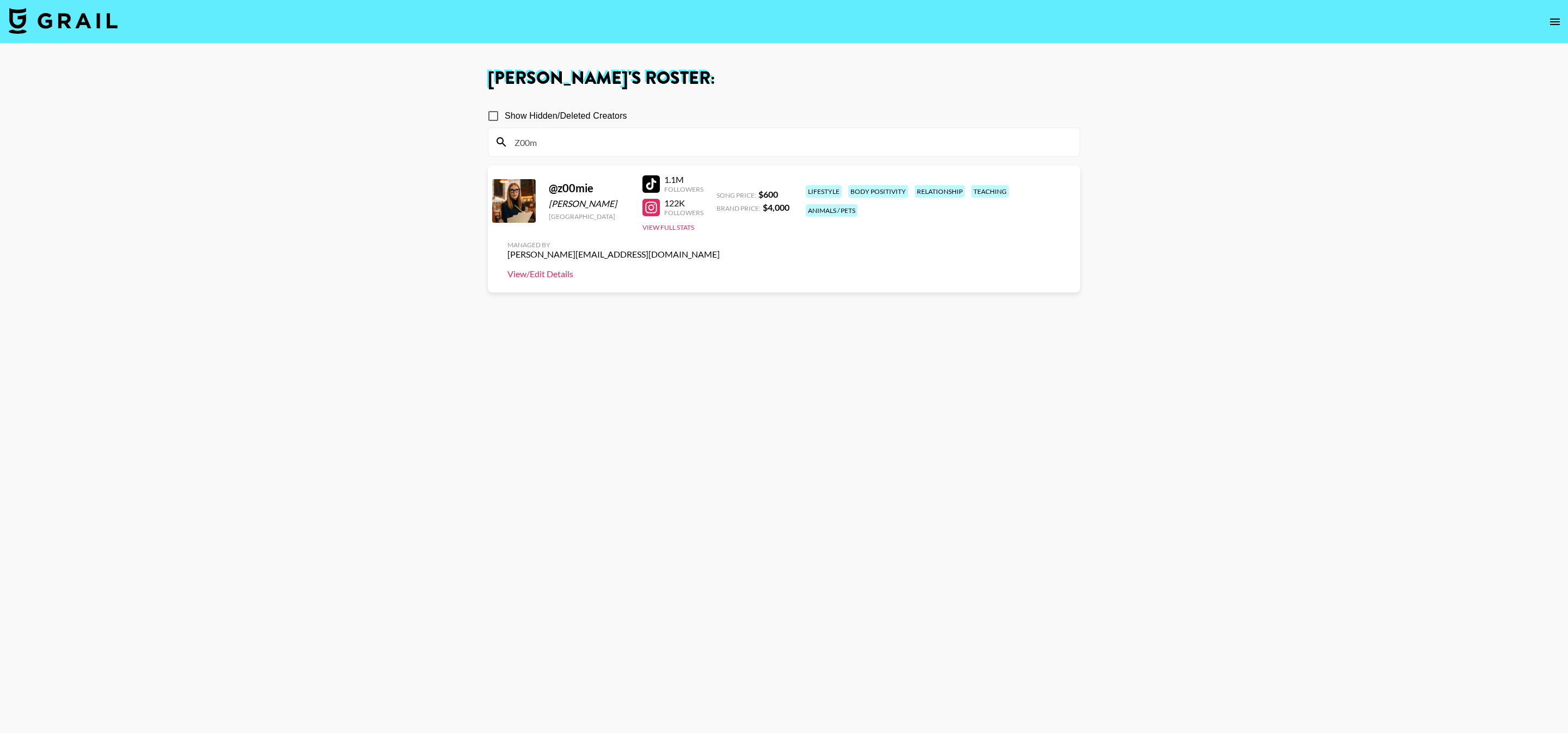
type input "Z00m"
click at [719, 268] on link "View/Edit Details" at bounding box center [614, 274] width 212 height 11
click at [99, 16] on img at bounding box center [63, 21] width 109 height 26
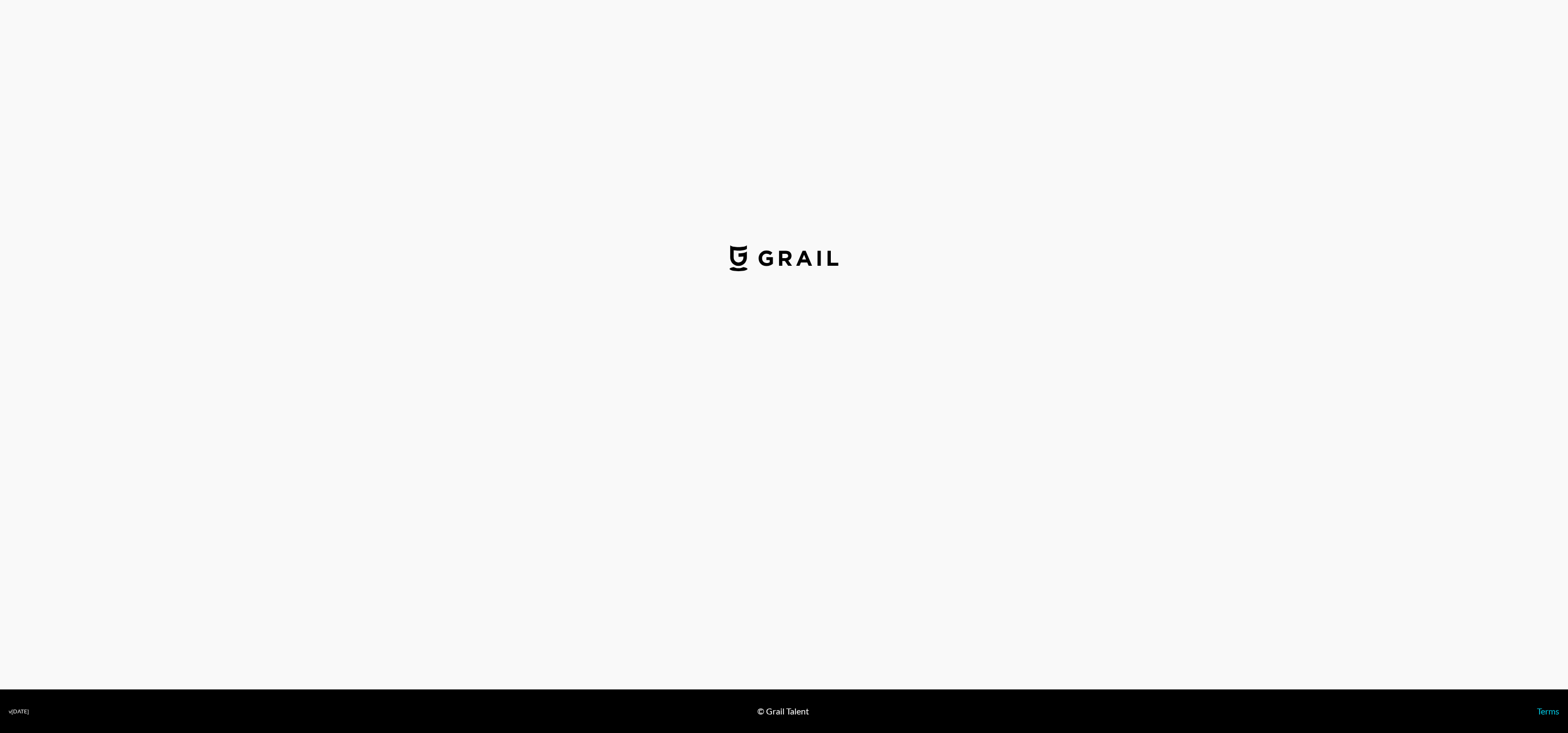
select select "USD"
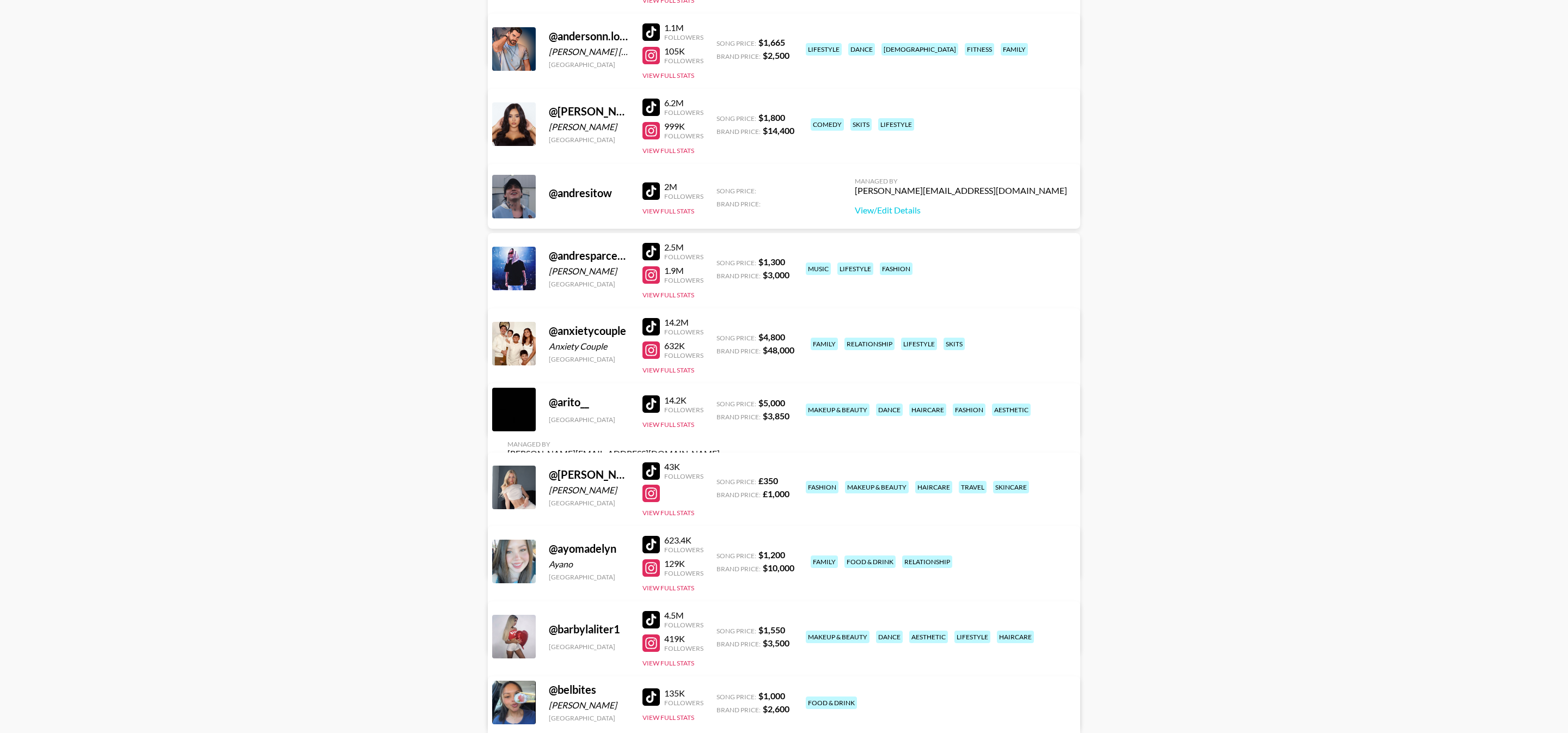
scroll to position [1248, 0]
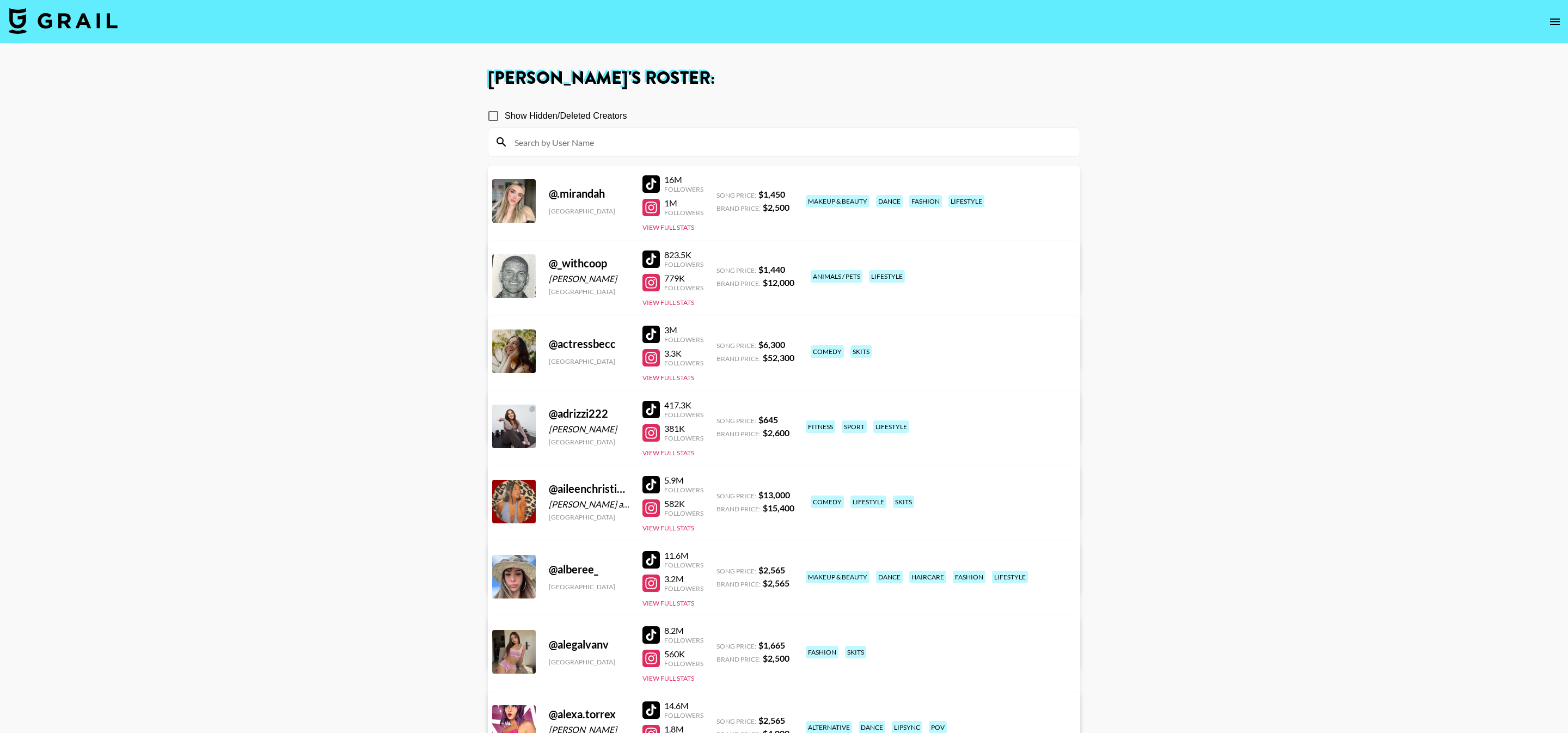
click at [681, 136] on input at bounding box center [791, 142] width 565 height 18
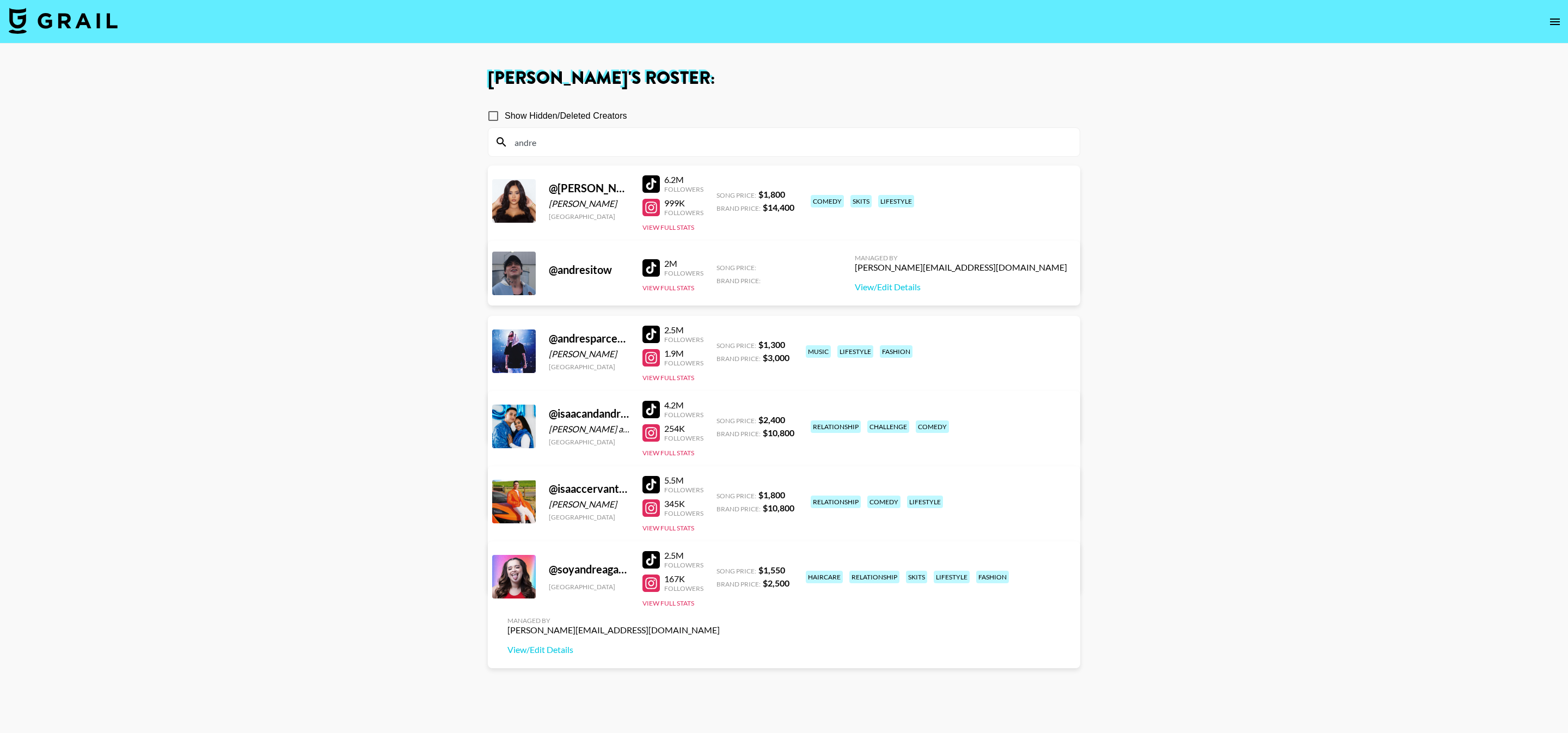
click at [525, 133] on input "andre" at bounding box center [791, 142] width 565 height 18
click at [526, 133] on input "andre" at bounding box center [791, 142] width 565 height 18
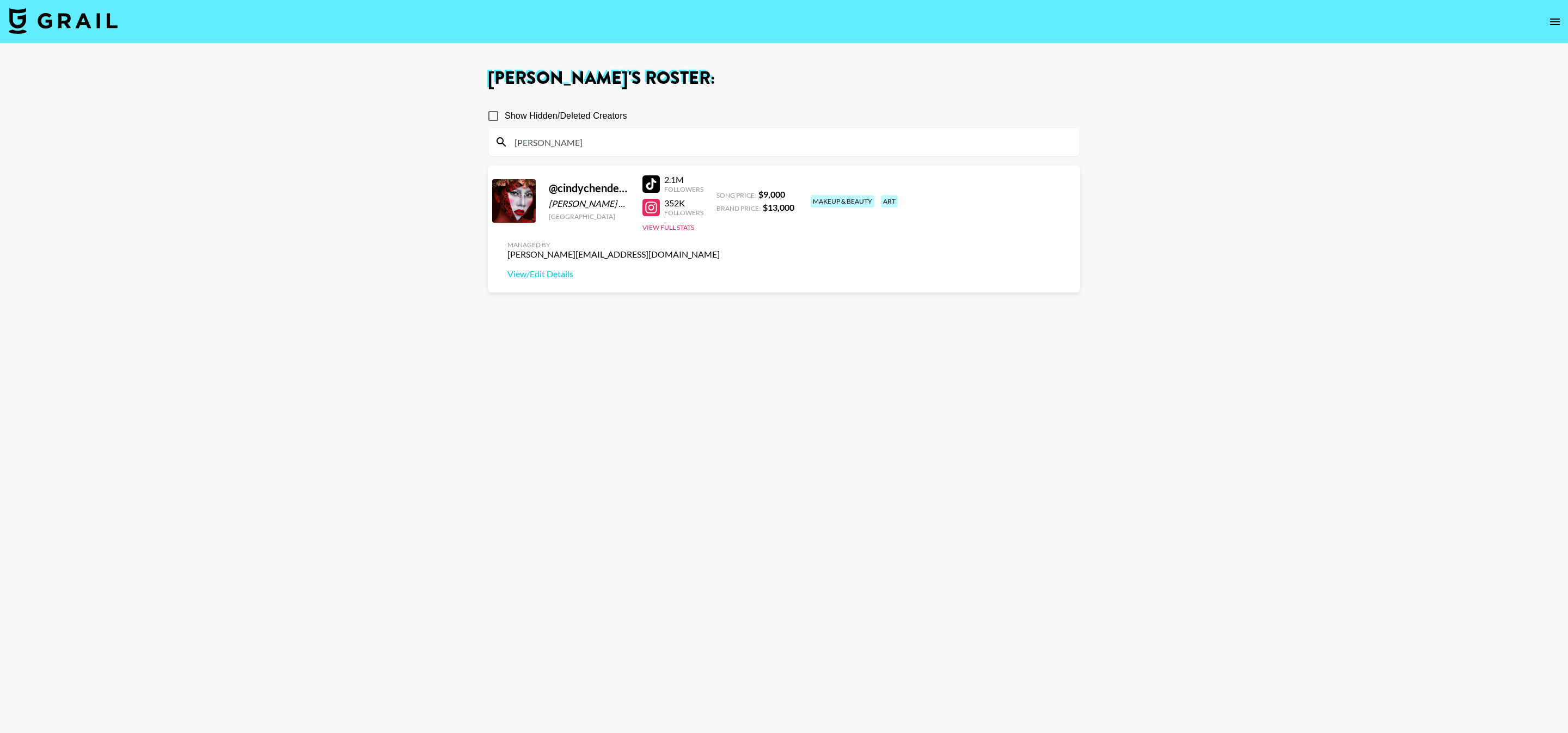
click at [562, 153] on div "[PERSON_NAME]" at bounding box center [783, 142] width 591 height 29
click at [517, 130] on div "[PERSON_NAME]" at bounding box center [783, 142] width 591 height 29
click at [549, 152] on div "[PERSON_NAME]" at bounding box center [783, 142] width 591 height 29
click at [535, 149] on input "[PERSON_NAME]" at bounding box center [791, 142] width 565 height 18
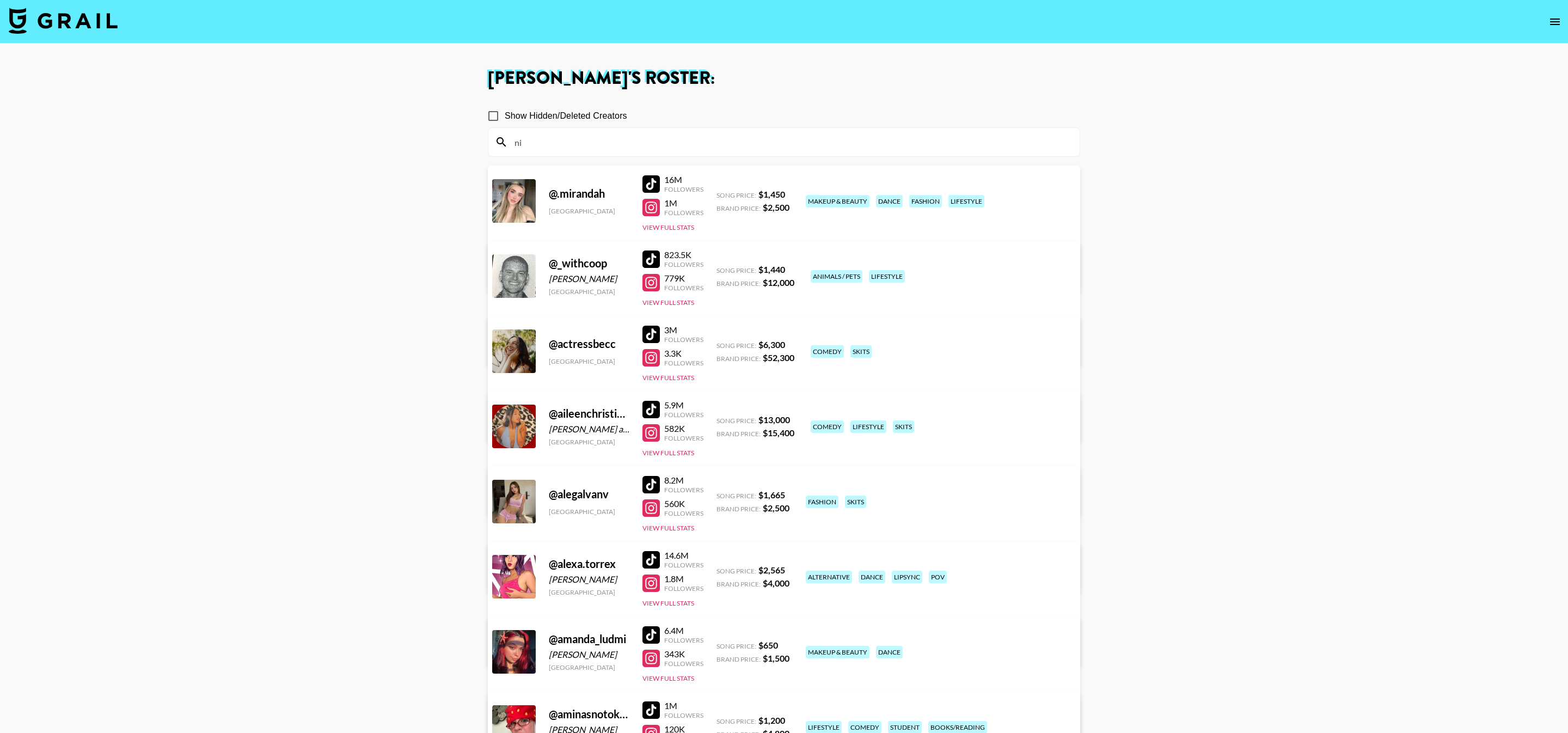
type input "n"
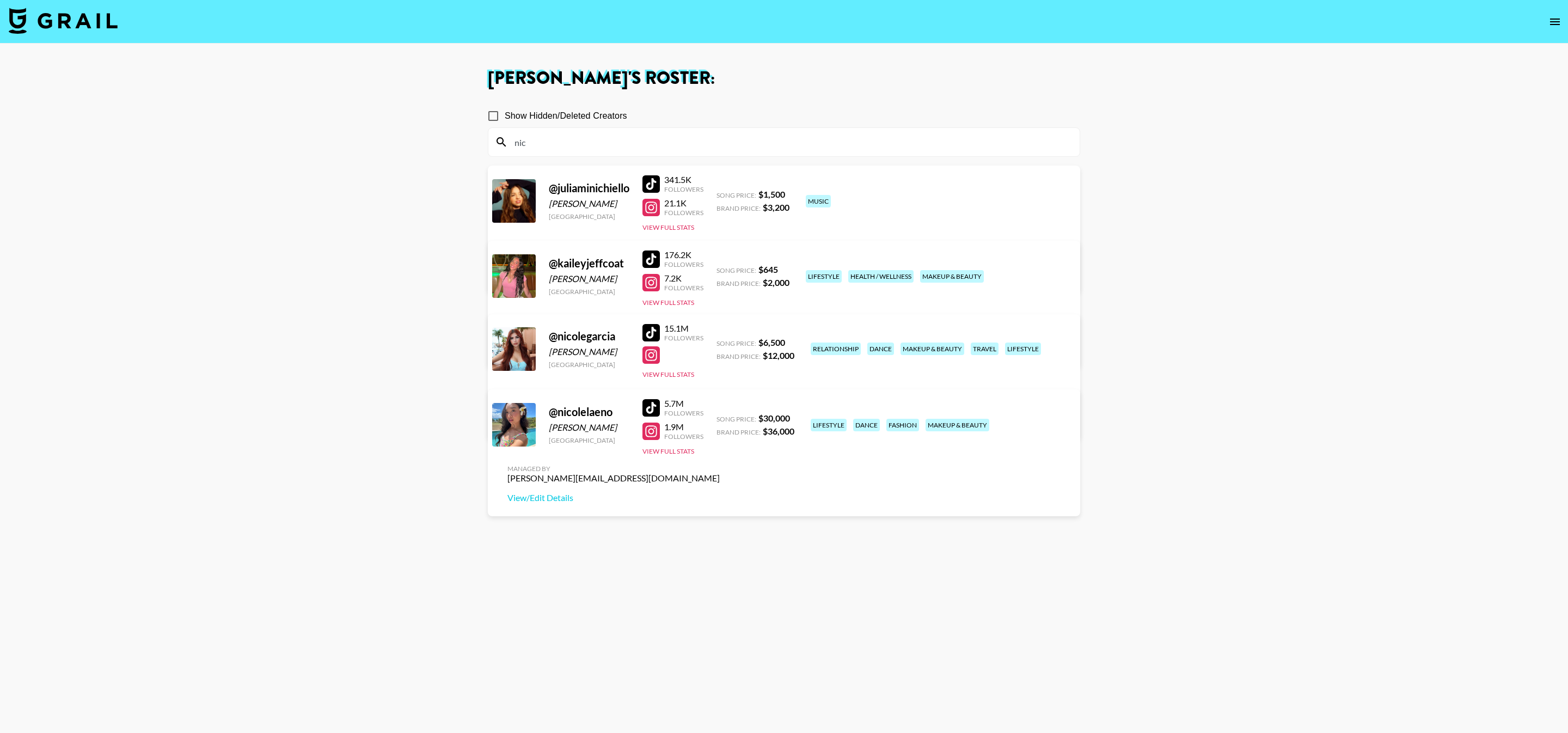
type input "nic"
click at [648, 426] on div at bounding box center [651, 431] width 18 height 18
